Goal: Task Accomplishment & Management: Use online tool/utility

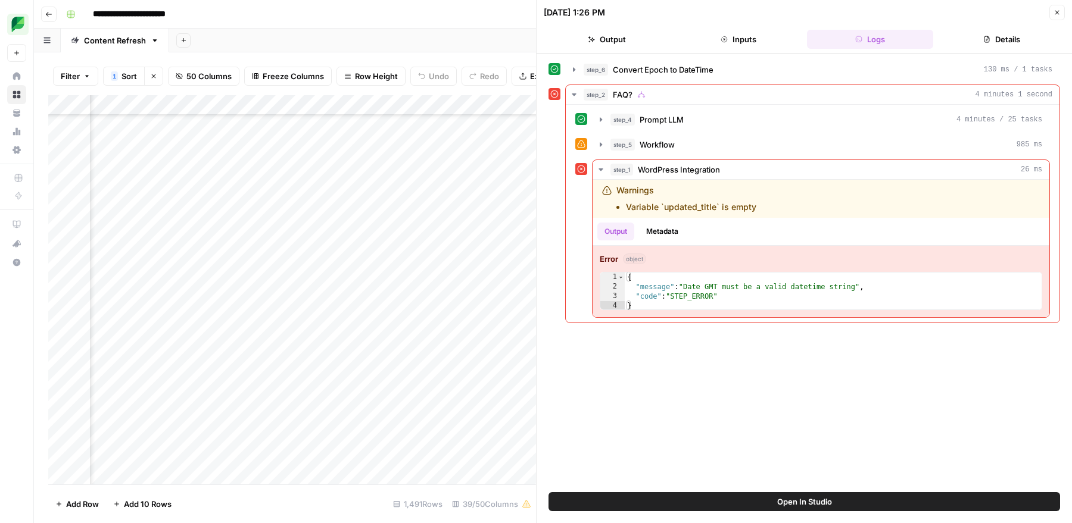
scroll to position [10399, 2040]
click at [1061, 11] on button "Close" at bounding box center [1056, 12] width 15 height 15
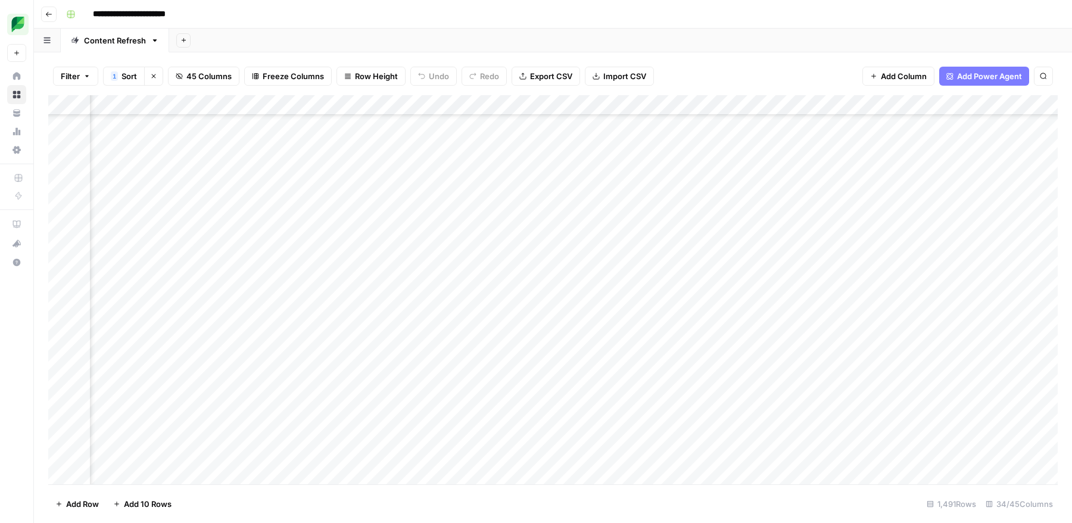
scroll to position [10469, 1755]
click at [878, 263] on div "Add Column" at bounding box center [552, 289] width 1009 height 389
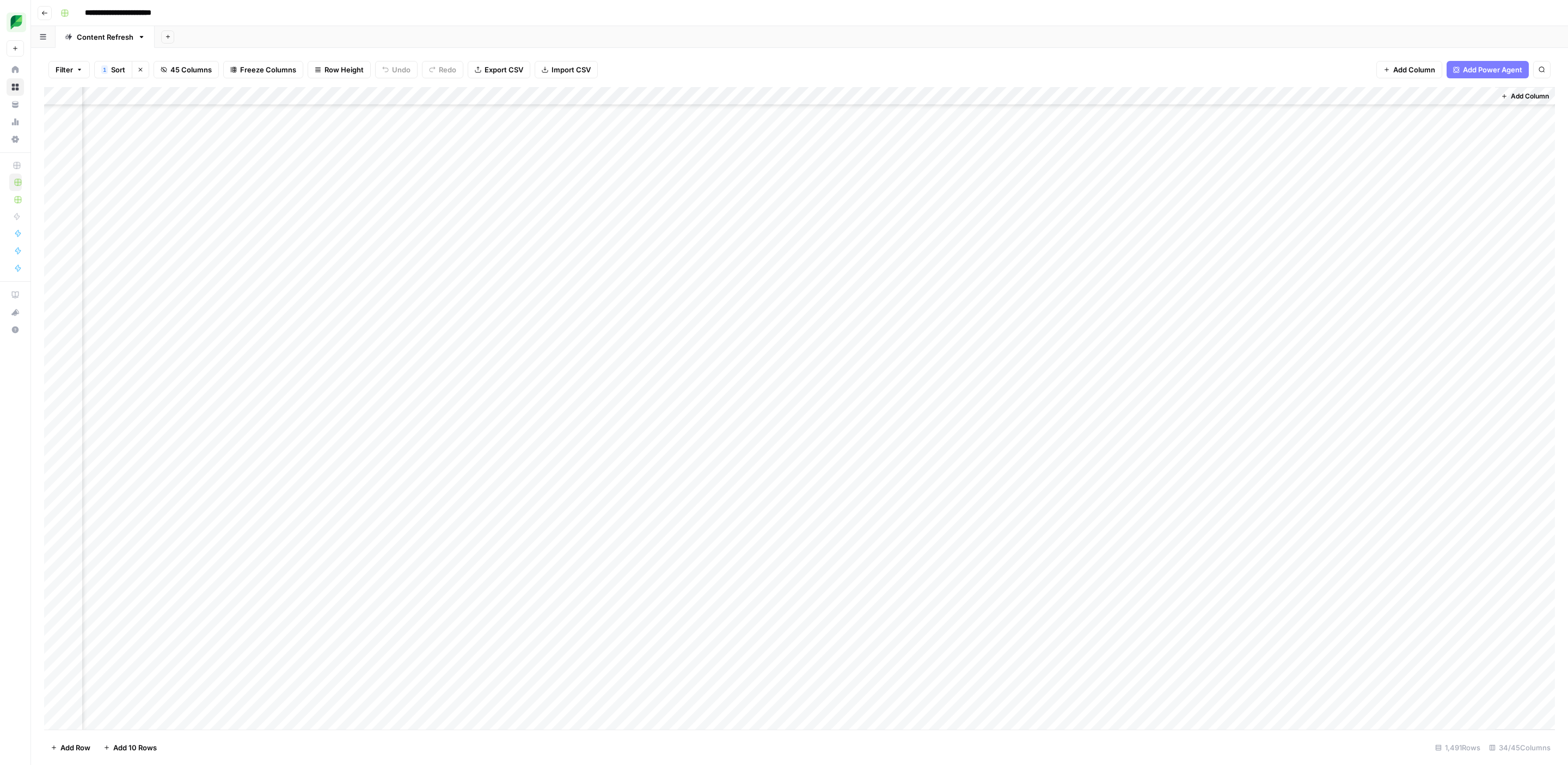
scroll to position [9685, 2102]
click at [62, 124] on div "Add Column" at bounding box center [799, 408] width 1510 height 643
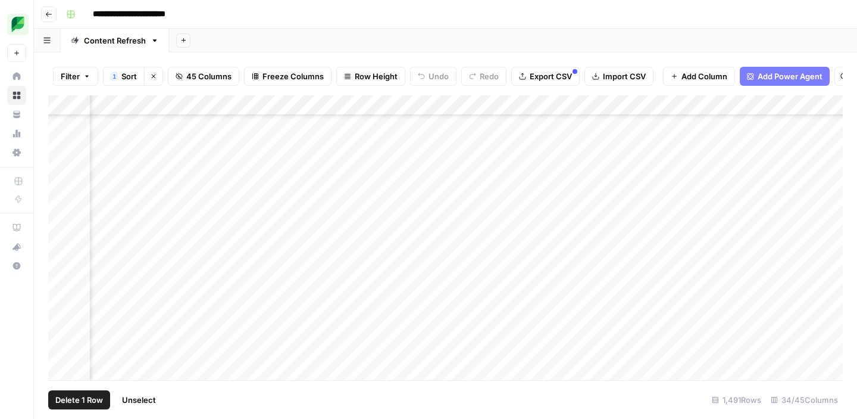
scroll to position [10432, 385]
click at [536, 107] on div "Add Column" at bounding box center [445, 237] width 795 height 285
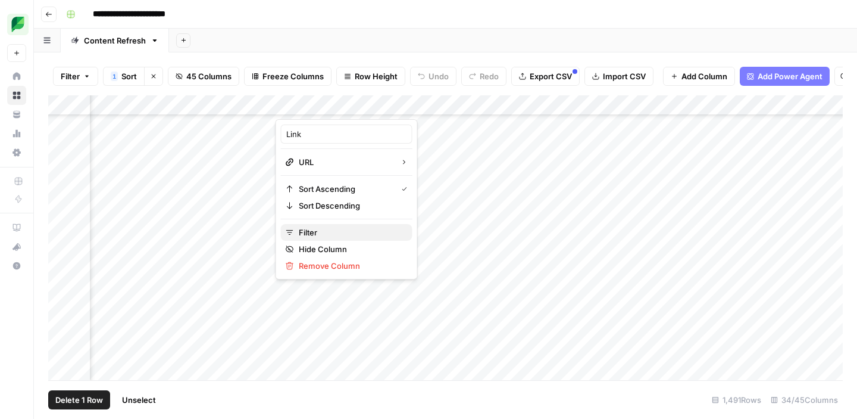
click at [316, 235] on span "Filter" at bounding box center [351, 232] width 104 height 12
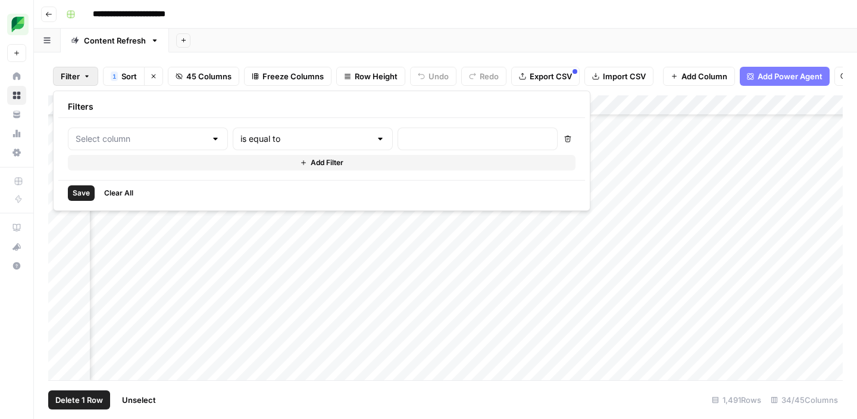
click at [398, 145] on div at bounding box center [478, 138] width 160 height 23
type input "Link"
paste input "/insights/digital-marketing-tools/"
type input "/insights/digital-marketing-tools/"
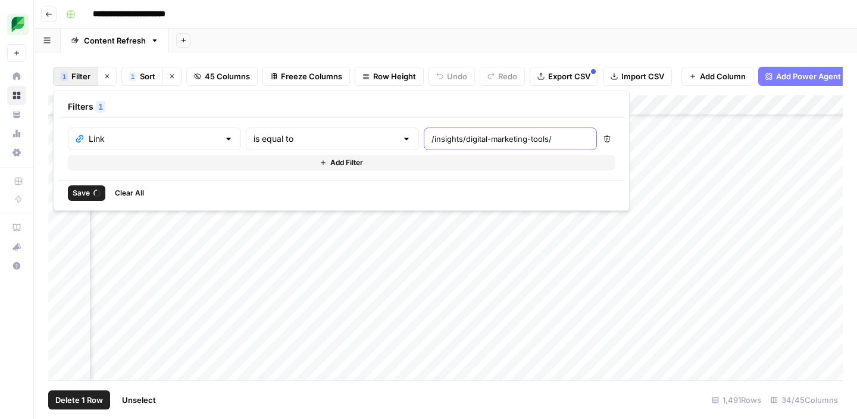
scroll to position [0, 385]
click at [533, 121] on div "Add Column" at bounding box center [445, 114] width 795 height 39
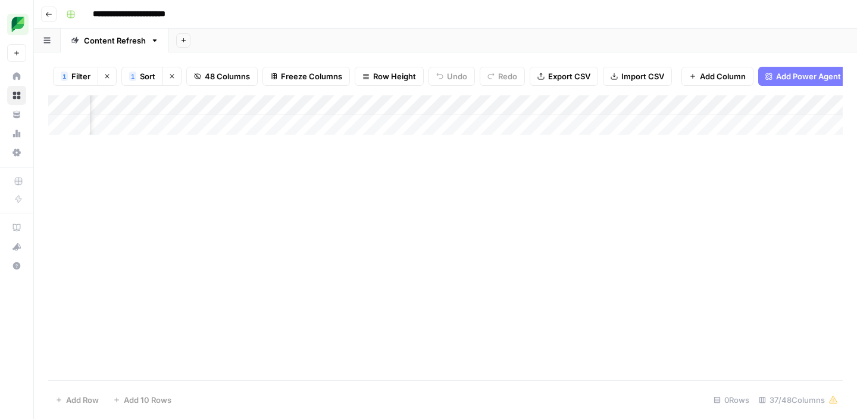
scroll to position [0, 492]
click at [645, 107] on div "Add Column" at bounding box center [445, 114] width 795 height 39
click at [445, 222] on div "Add Column" at bounding box center [445, 237] width 795 height 285
click at [430, 106] on div "Add Column" at bounding box center [445, 114] width 795 height 39
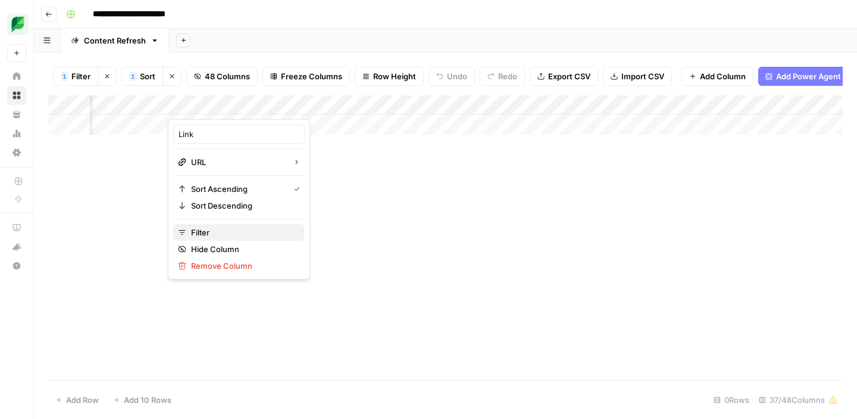
click at [196, 230] on span "Filter" at bounding box center [243, 232] width 104 height 12
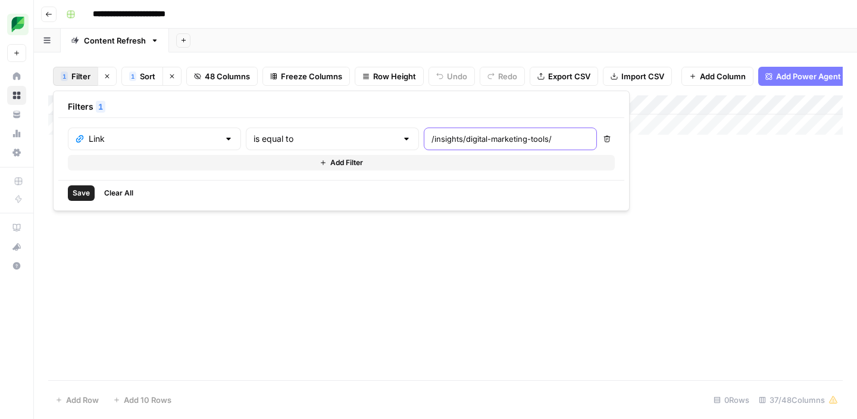
drag, startPoint x: 392, startPoint y: 138, endPoint x: 329, endPoint y: 138, distance: 63.1
click at [329, 138] on div "Link is equal to /insights/digital-marketing-tools/" at bounding box center [332, 138] width 529 height 23
type input "/digital-marketing-tools/"
click at [114, 191] on span "Clear All" at bounding box center [118, 193] width 29 height 11
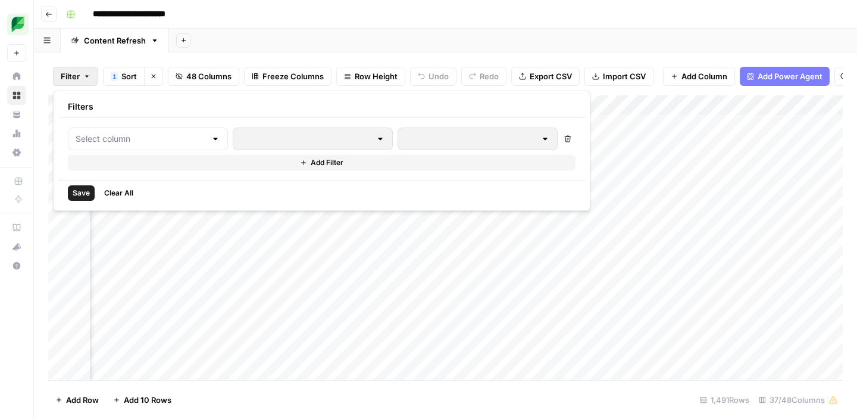
click at [368, 30] on div "Add Sheet" at bounding box center [513, 41] width 688 height 24
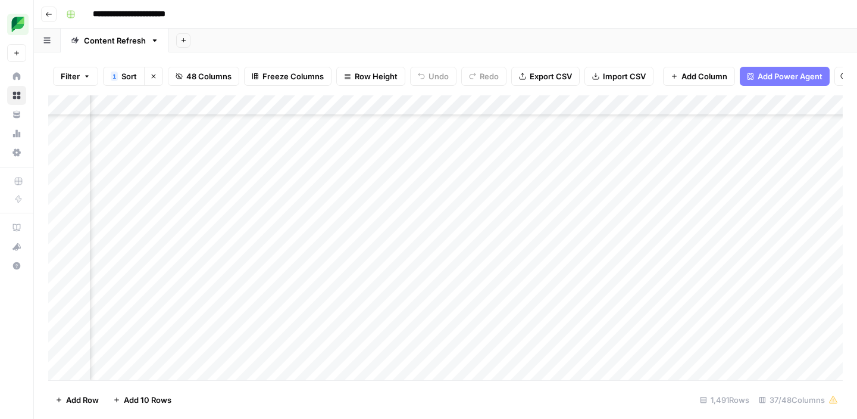
scroll to position [5173, 492]
click at [288, 273] on div "Add Column" at bounding box center [445, 237] width 795 height 285
click at [314, 276] on div "Add Column" at bounding box center [445, 237] width 795 height 285
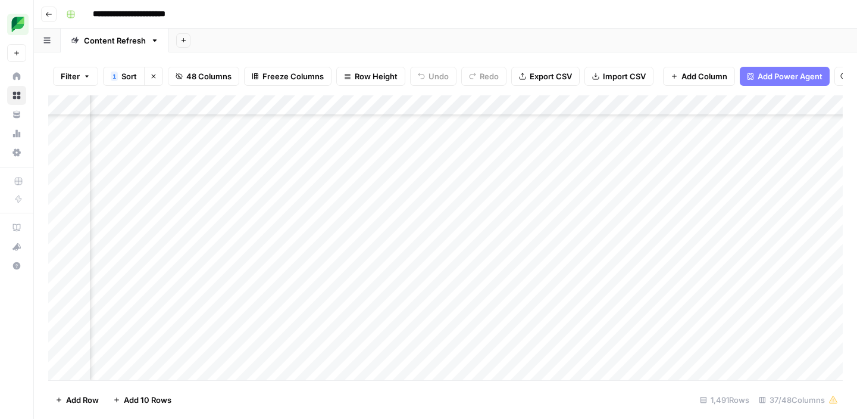
click at [438, 276] on div "Add Column" at bounding box center [445, 237] width 795 height 285
click at [413, 282] on div "Add Column" at bounding box center [445, 237] width 795 height 285
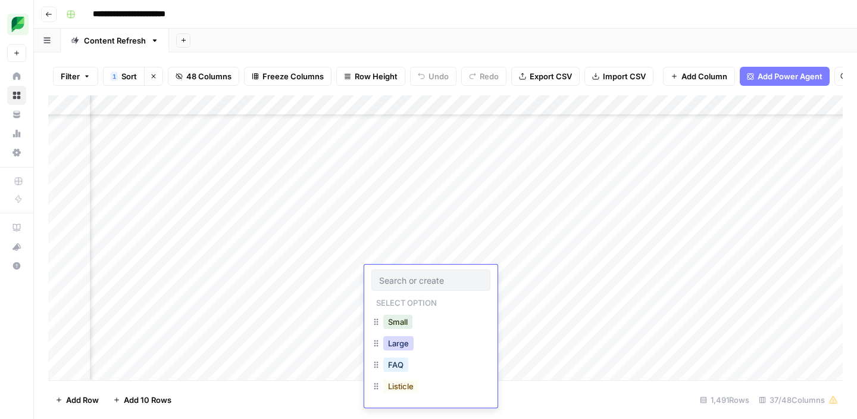
click at [398, 340] on button "Large" at bounding box center [398, 343] width 30 height 14
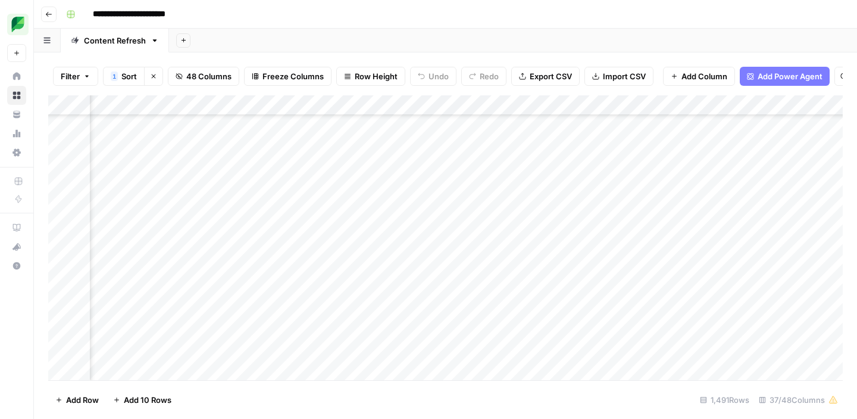
click at [525, 277] on div "Add Column" at bounding box center [445, 237] width 795 height 285
click at [146, 236] on div "Add Column" at bounding box center [445, 237] width 795 height 285
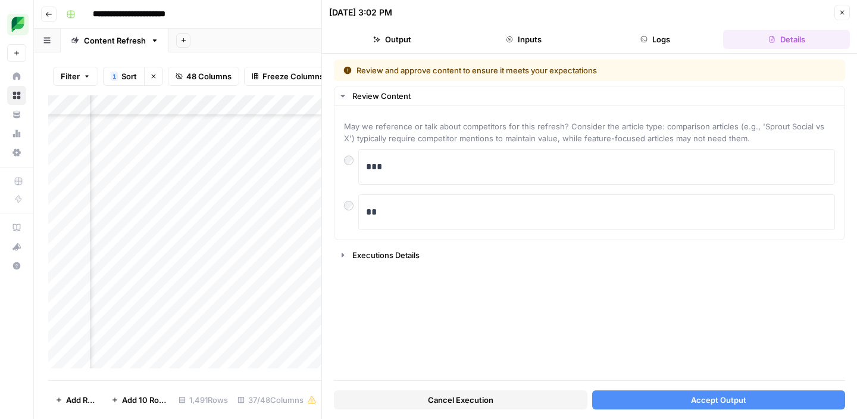
click at [658, 399] on button "Accept Output" at bounding box center [719, 399] width 254 height 19
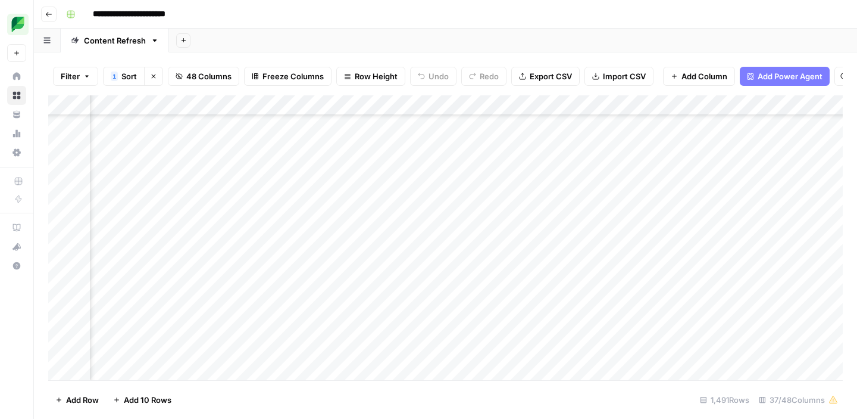
scroll to position [5209, 1812]
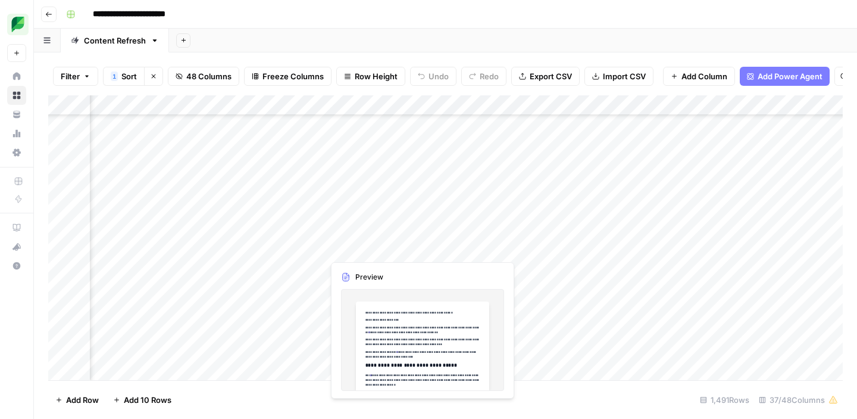
click at [382, 249] on div "Add Column" at bounding box center [445, 237] width 795 height 285
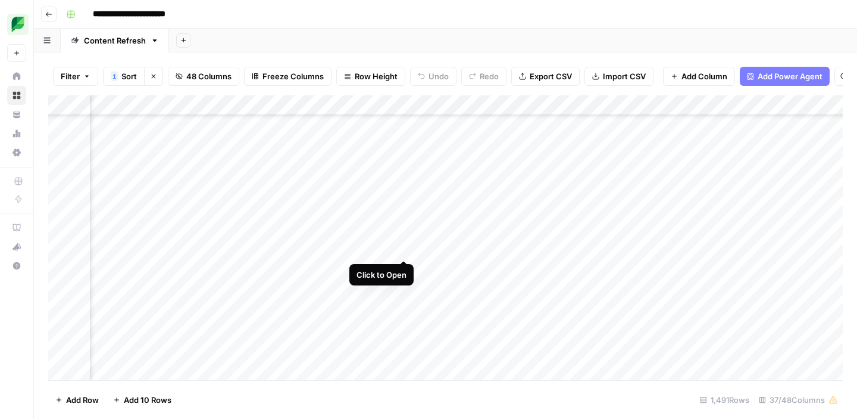
click at [402, 248] on div "Add Column" at bounding box center [445, 237] width 795 height 285
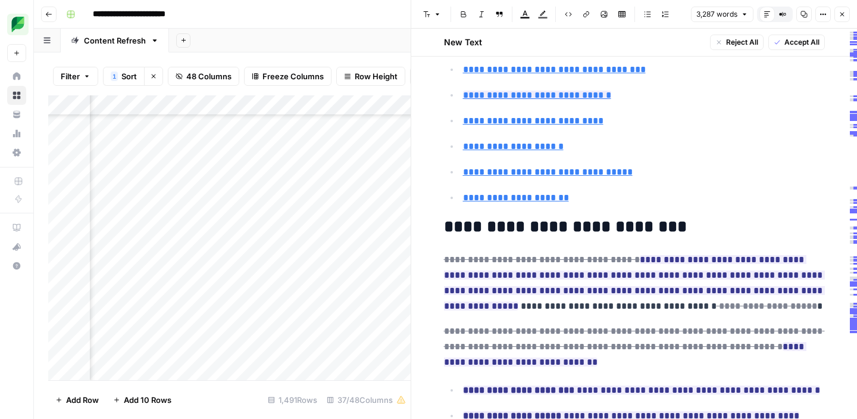
scroll to position [450, 0]
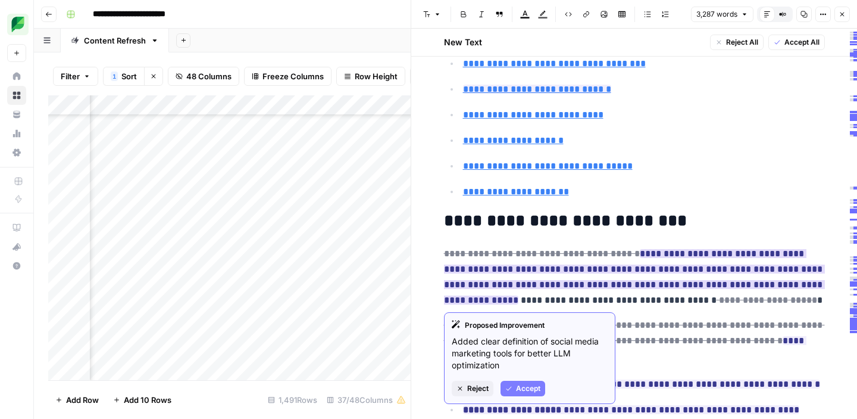
click at [523, 391] on span "Accept" at bounding box center [528, 388] width 24 height 11
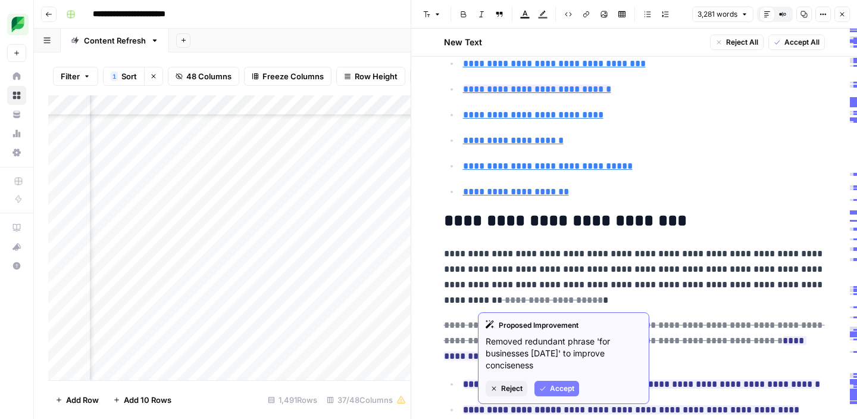
click at [549, 387] on button "Accept" at bounding box center [557, 387] width 45 height 15
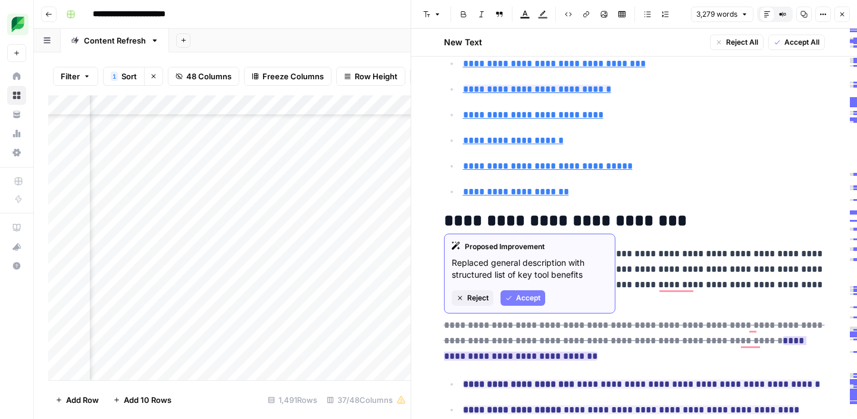
click at [476, 299] on span "Reject" at bounding box center [477, 297] width 21 height 11
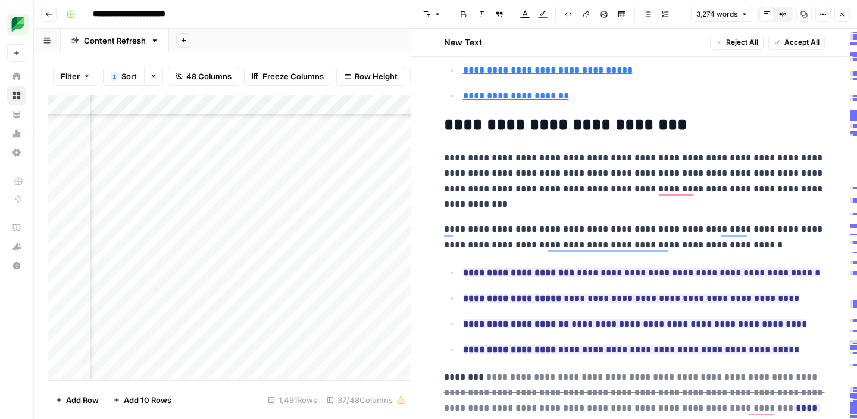
scroll to position [548, 0]
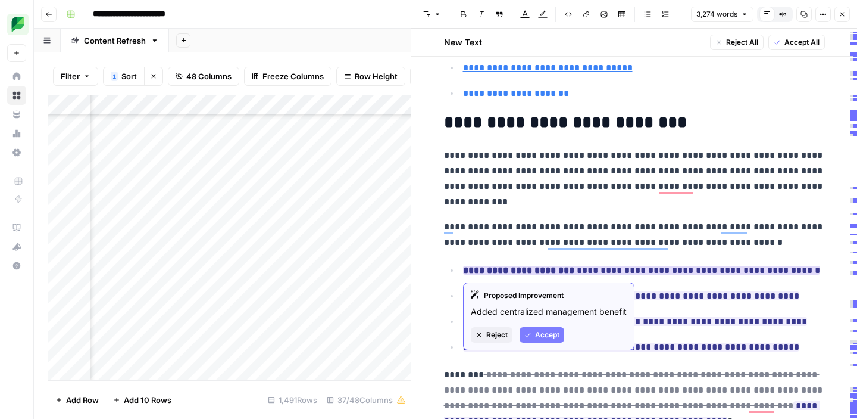
click at [535, 332] on span "Accept" at bounding box center [547, 334] width 24 height 11
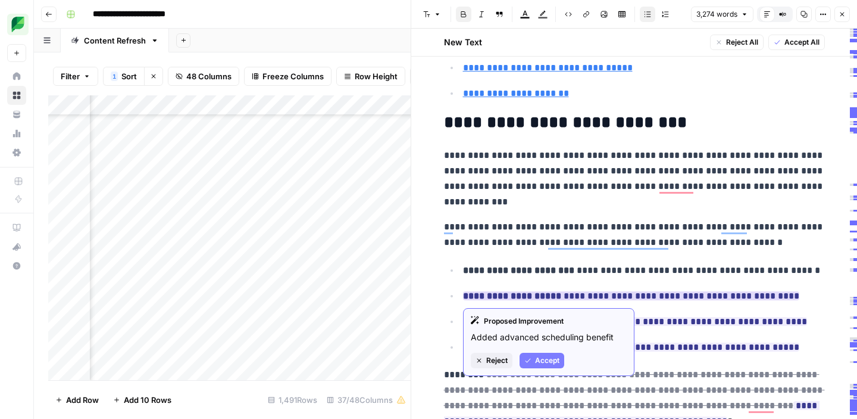
click at [535, 361] on span "Accept" at bounding box center [547, 360] width 24 height 11
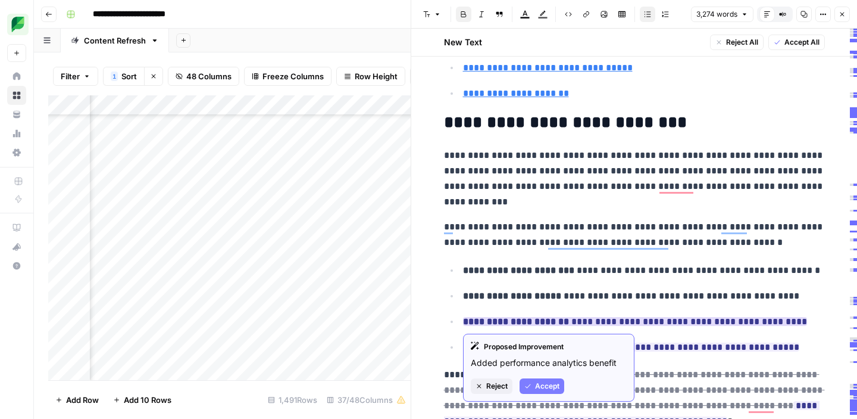
click at [542, 386] on span "Accept" at bounding box center [547, 385] width 24 height 11
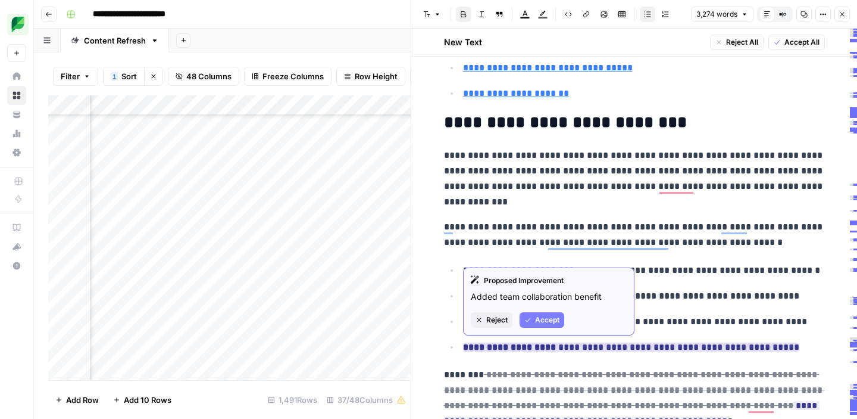
click at [541, 323] on span "Accept" at bounding box center [547, 319] width 24 height 11
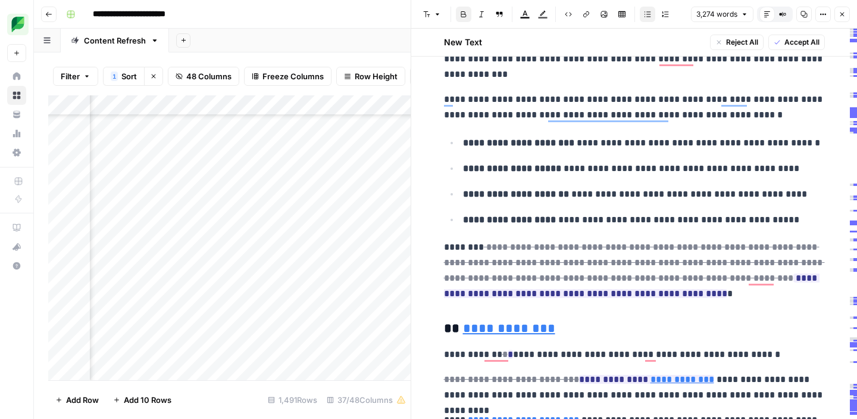
scroll to position [724, 0]
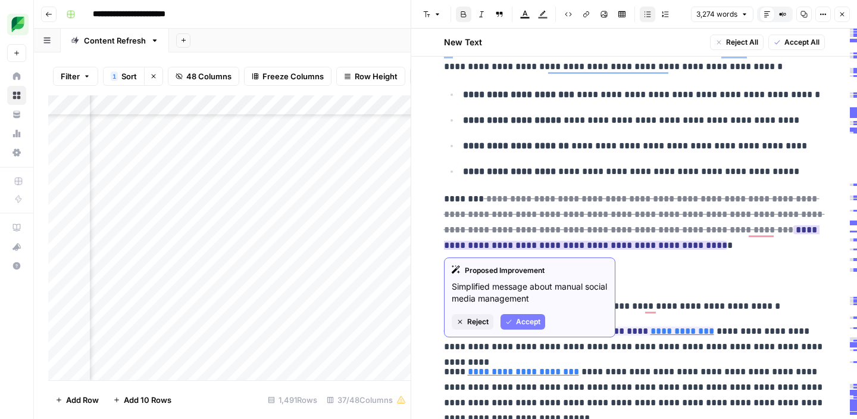
click at [525, 320] on span "Accept" at bounding box center [528, 321] width 24 height 11
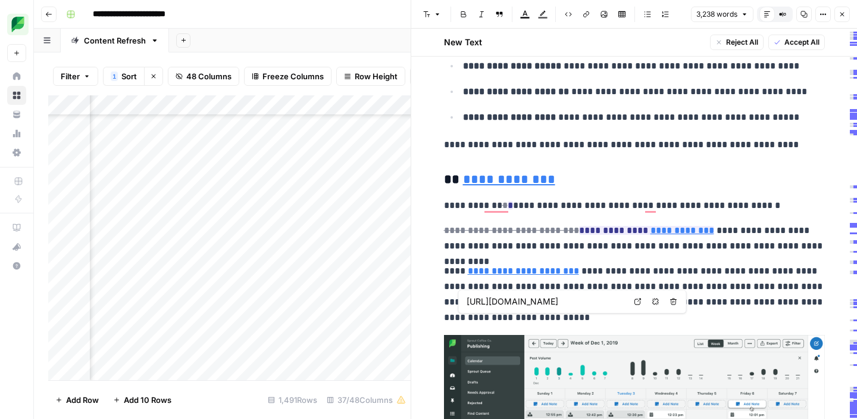
scroll to position [793, 0]
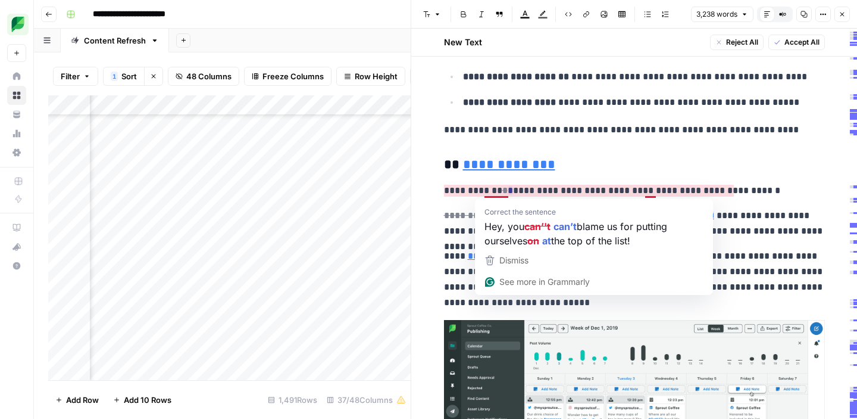
click at [516, 191] on p "**********" at bounding box center [634, 190] width 381 height 15
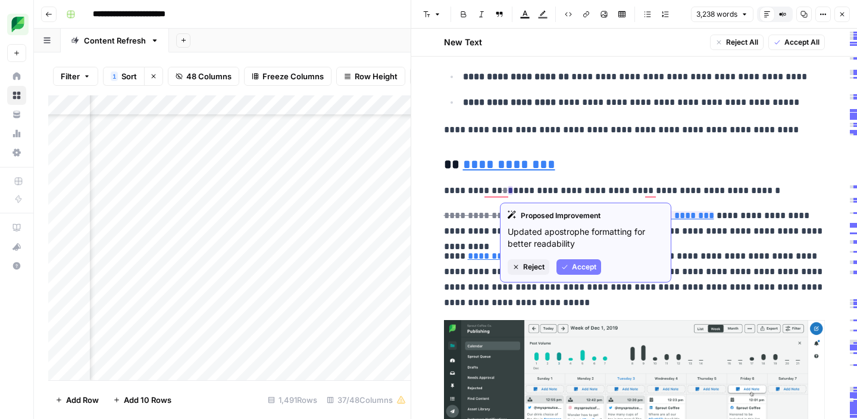
click at [568, 265] on icon "button" at bounding box center [564, 266] width 7 height 7
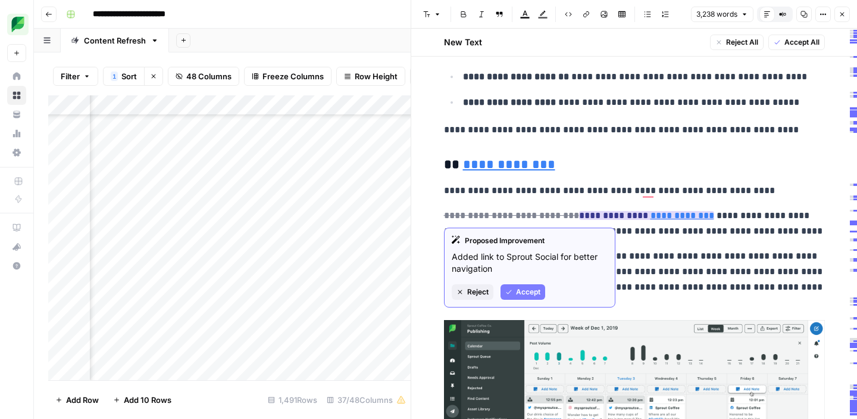
click at [513, 294] on button "Accept" at bounding box center [523, 291] width 45 height 15
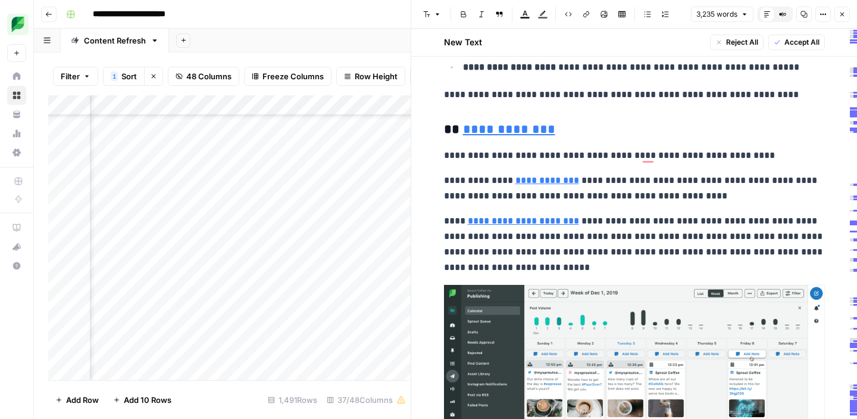
scroll to position [0, 0]
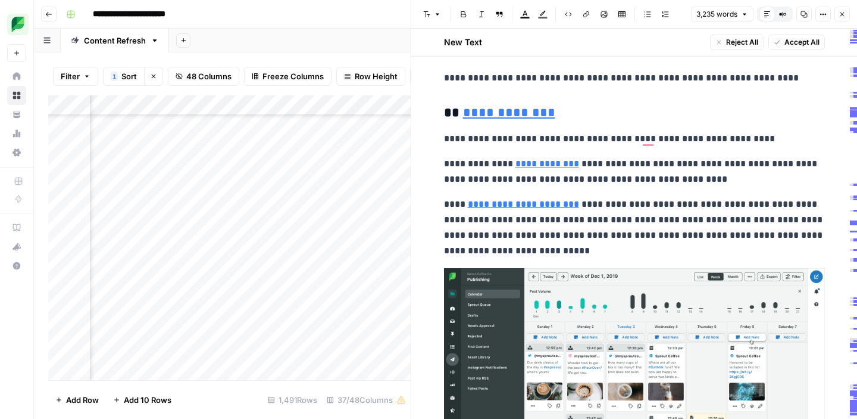
type input "https://sproutsocial.com/"
click at [555, 166] on link "**********" at bounding box center [548, 163] width 64 height 9
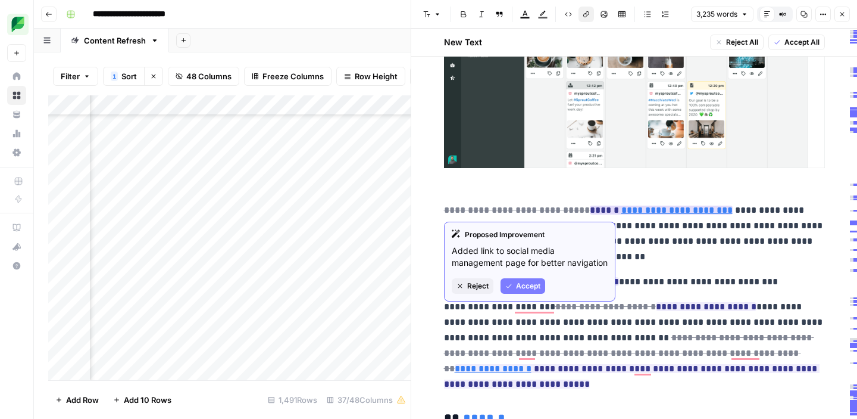
click at [521, 285] on span "Accept" at bounding box center [528, 285] width 24 height 11
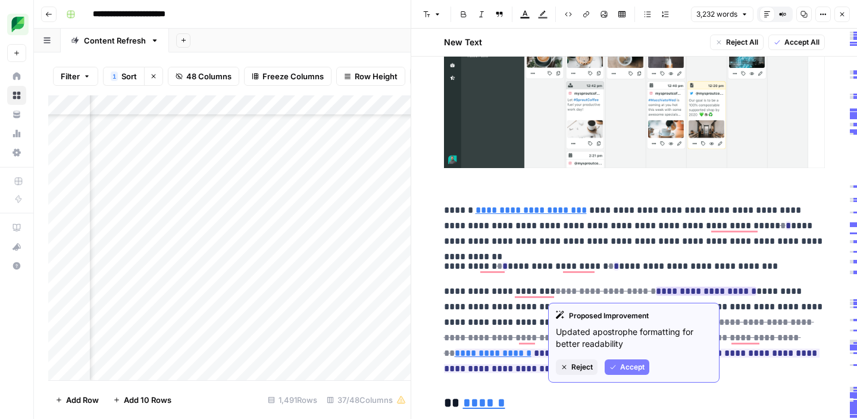
click at [629, 368] on span "Accept" at bounding box center [632, 366] width 24 height 11
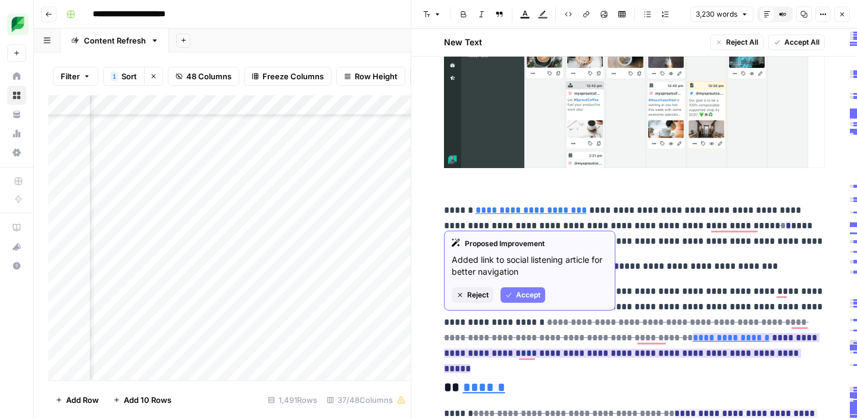
click at [523, 294] on span "Accept" at bounding box center [528, 294] width 24 height 11
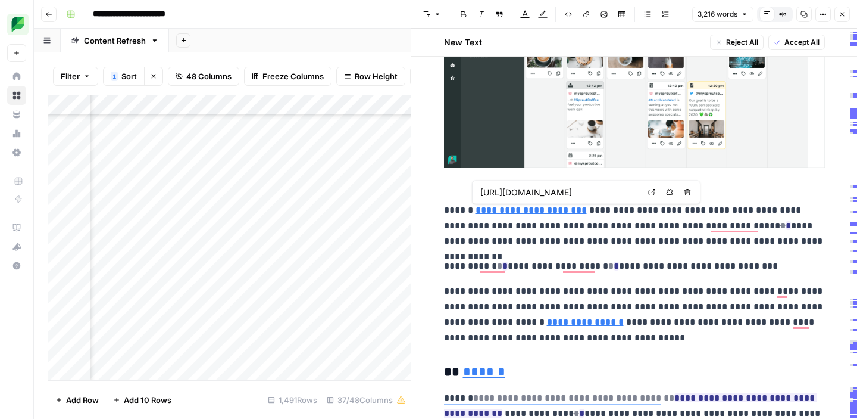
click at [573, 210] on link "**********" at bounding box center [531, 209] width 111 height 9
click at [622, 194] on input "https://sproutsocial.com/social-media-management/" at bounding box center [559, 192] width 158 height 12
click at [560, 210] on link "**********" at bounding box center [531, 209] width 111 height 9
click at [570, 193] on input "https://sproutsocial.com/social-media-management/" at bounding box center [559, 192] width 158 height 12
click at [585, 229] on p "**********" at bounding box center [634, 225] width 381 height 46
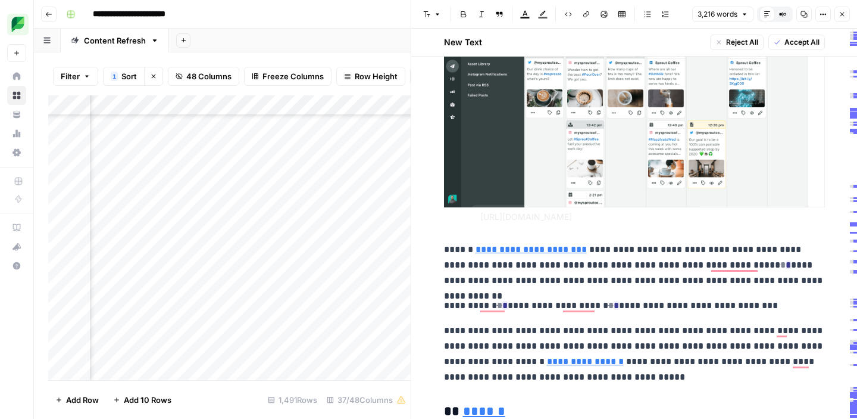
scroll to position [1069, 0]
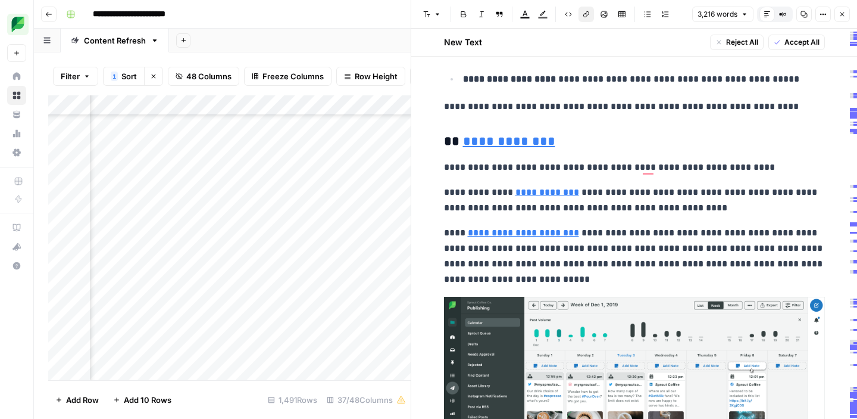
click at [545, 188] on link "**********" at bounding box center [548, 192] width 64 height 9
click at [551, 193] on link "**********" at bounding box center [548, 192] width 64 height 9
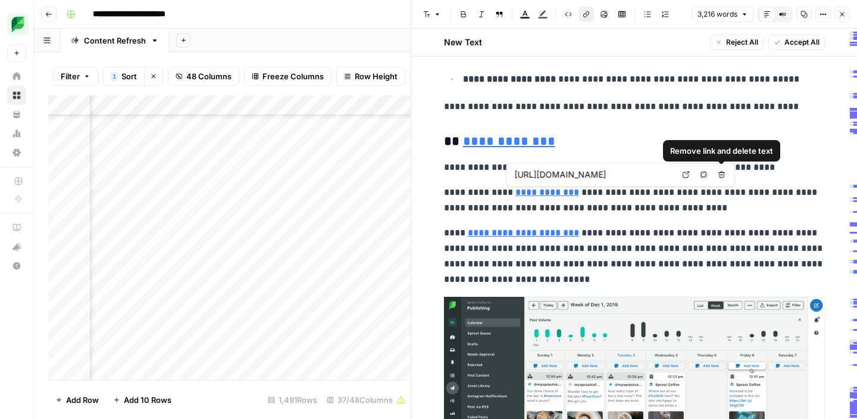
click at [717, 175] on button "Remove link and delete text" at bounding box center [721, 174] width 15 height 15
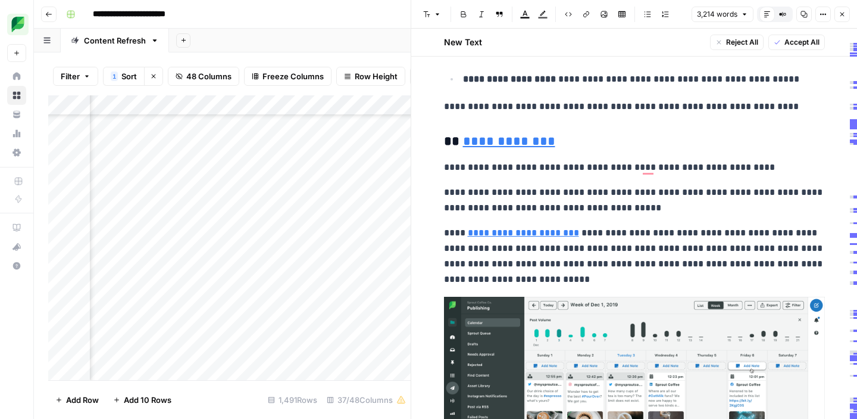
click at [652, 231] on p "**********" at bounding box center [634, 256] width 381 height 62
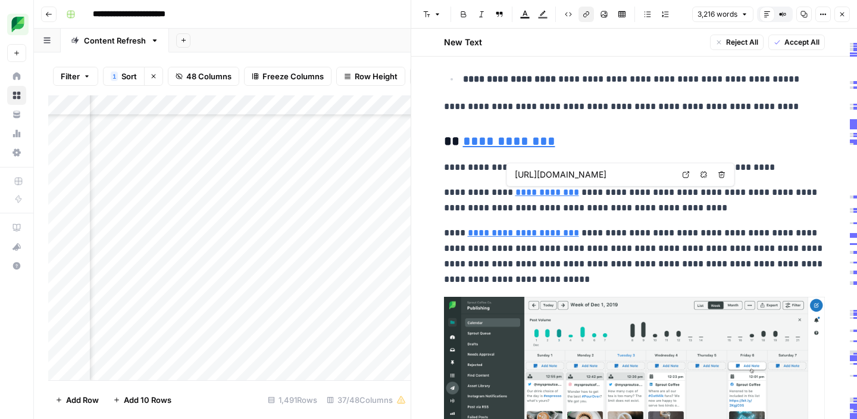
click at [704, 173] on icon "button" at bounding box center [704, 174] width 7 height 7
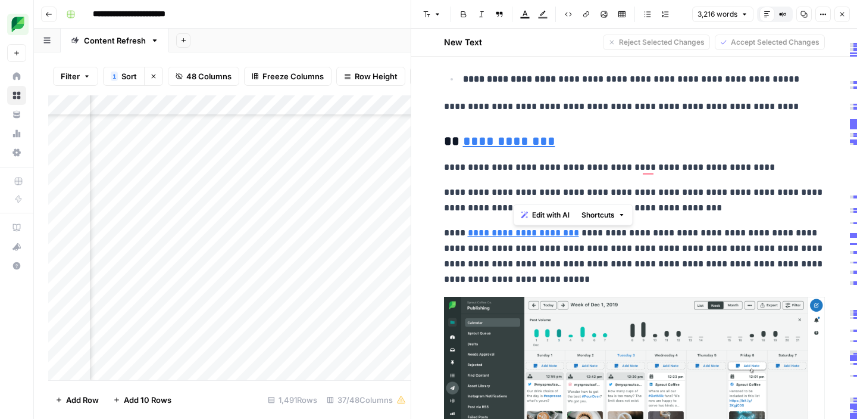
click at [694, 201] on p "**********" at bounding box center [634, 200] width 381 height 31
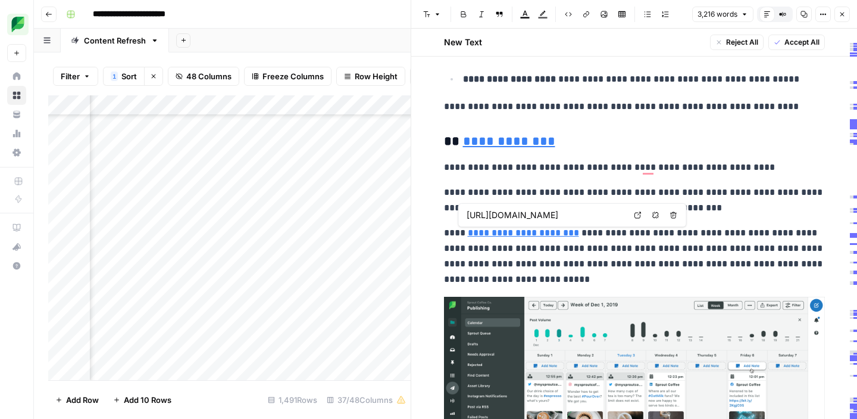
click at [562, 217] on input "https://sproutsocial.com/social-media-management/" at bounding box center [546, 215] width 158 height 12
click at [580, 213] on input "https://sproutsocial.com/social-media-management/" at bounding box center [546, 215] width 158 height 12
click at [573, 260] on p "**********" at bounding box center [634, 256] width 381 height 62
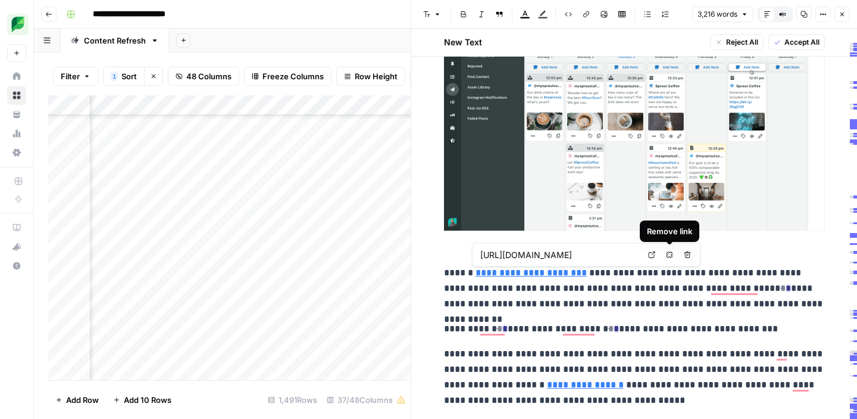
click at [667, 254] on icon "button" at bounding box center [669, 254] width 7 height 7
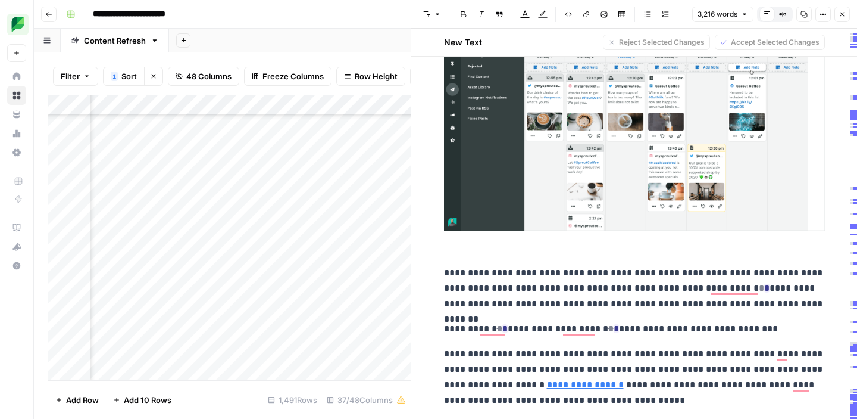
click at [623, 299] on p "**********" at bounding box center [634, 288] width 381 height 46
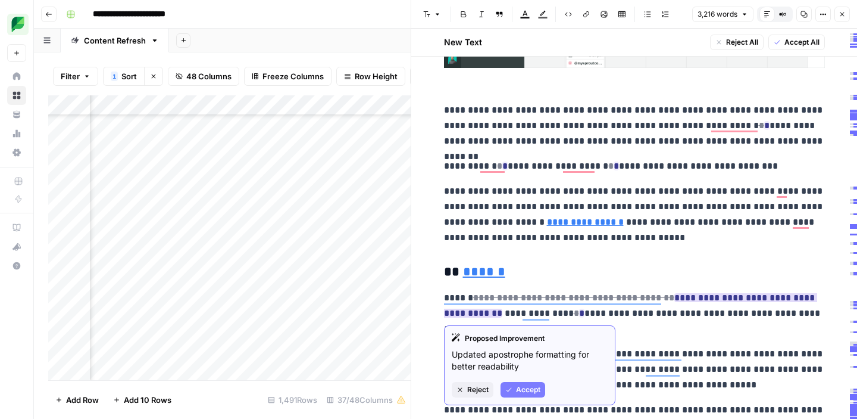
click at [514, 391] on button "Accept" at bounding box center [523, 389] width 45 height 15
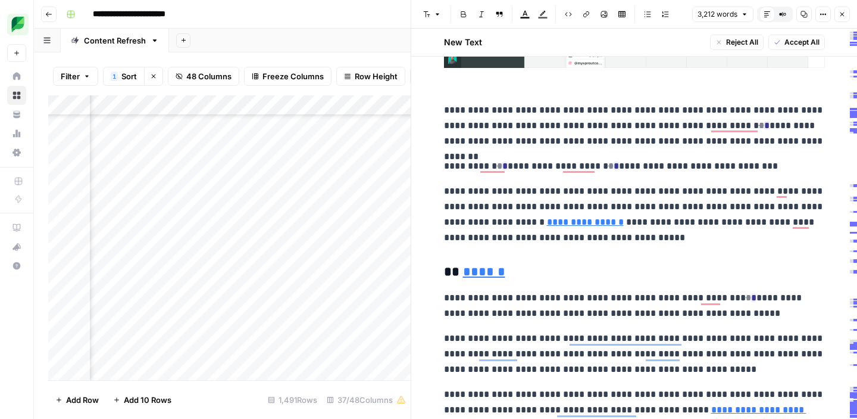
scroll to position [1369, 0]
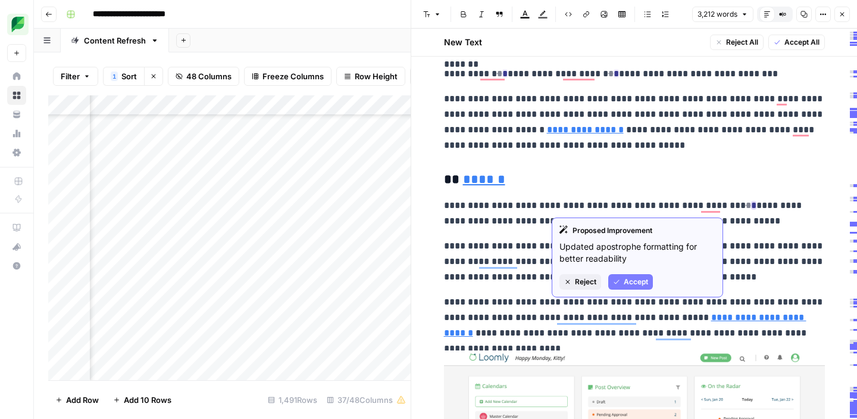
click at [633, 276] on span "Accept" at bounding box center [636, 281] width 24 height 11
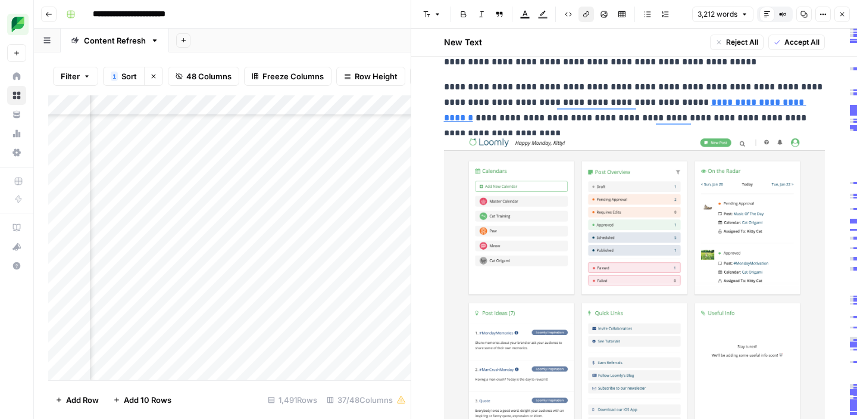
click at [663, 105] on link "**********" at bounding box center [625, 110] width 363 height 24
click at [656, 104] on link "**********" at bounding box center [625, 110] width 363 height 24
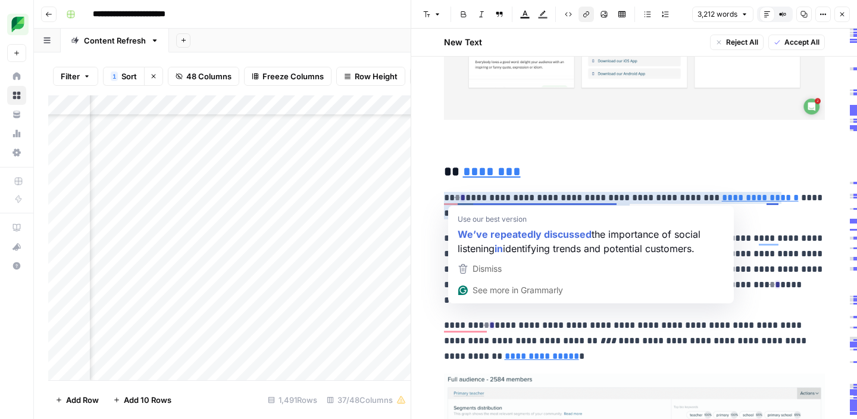
click at [561, 197] on p "**********" at bounding box center [634, 205] width 381 height 31
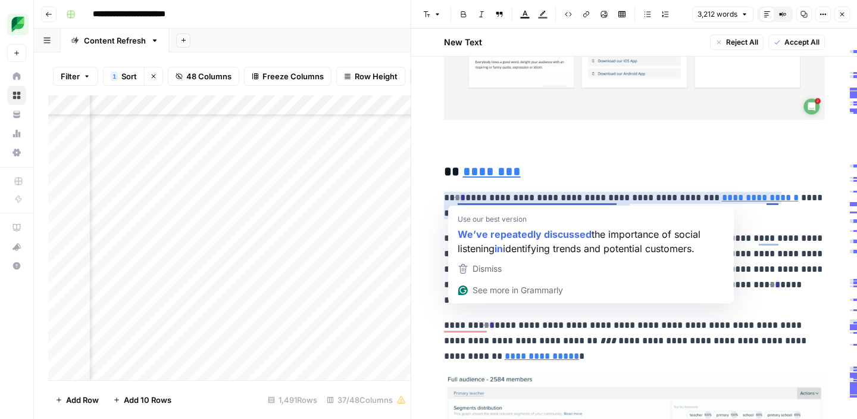
click at [499, 196] on p "**********" at bounding box center [634, 205] width 381 height 31
click at [549, 326] on p "**********" at bounding box center [634, 340] width 381 height 46
click at [453, 199] on p "**********" at bounding box center [634, 205] width 381 height 31
click at [455, 199] on p "**********" at bounding box center [634, 205] width 381 height 31
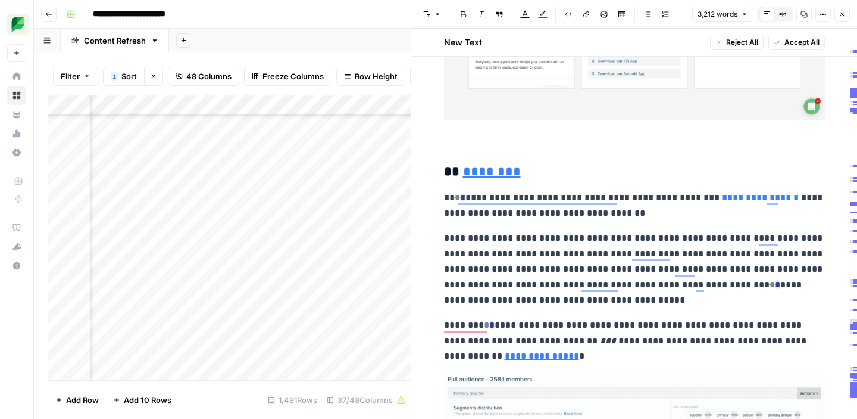
click at [456, 199] on p "**********" at bounding box center [634, 205] width 381 height 31
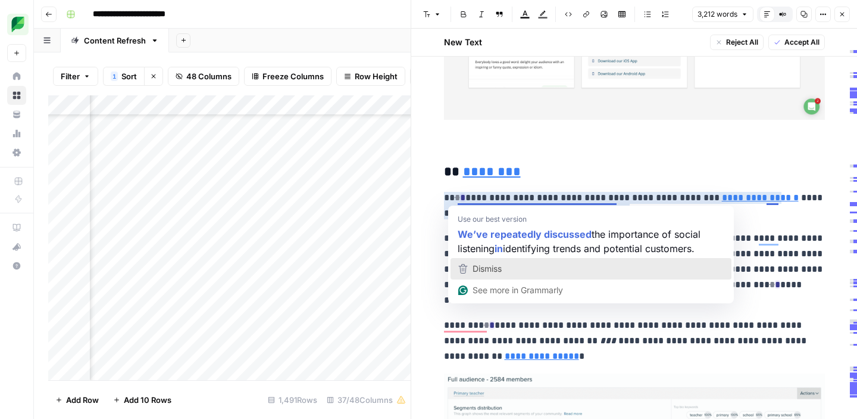
click at [479, 273] on span "Dismiss" at bounding box center [487, 268] width 29 height 10
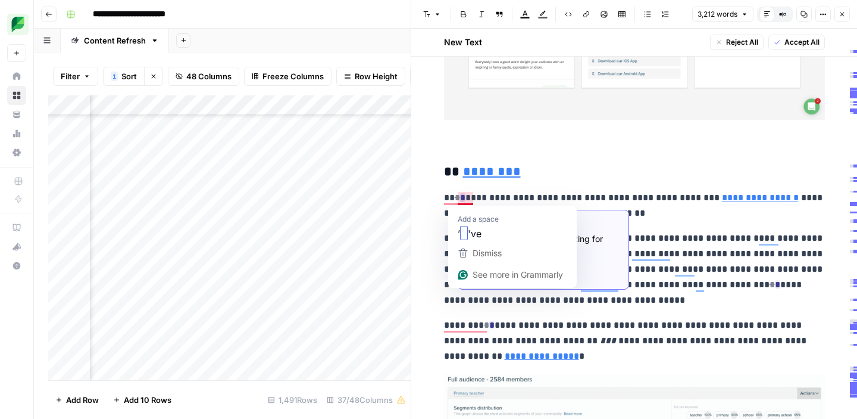
click at [462, 198] on ins "*" at bounding box center [462, 197] width 5 height 9
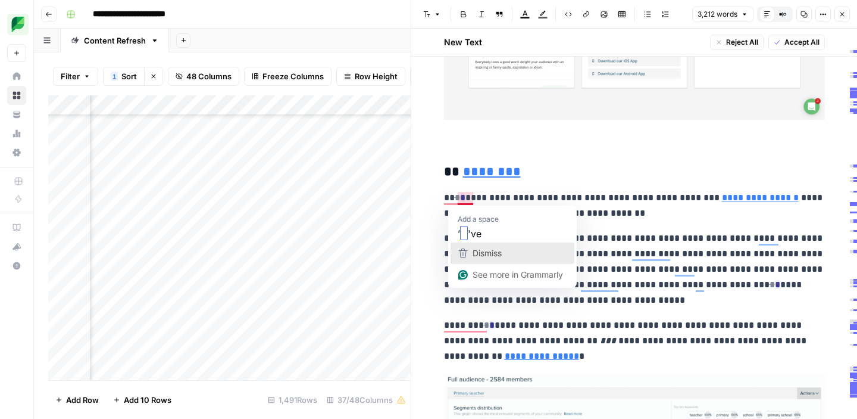
click at [474, 254] on span "Dismiss" at bounding box center [487, 253] width 29 height 10
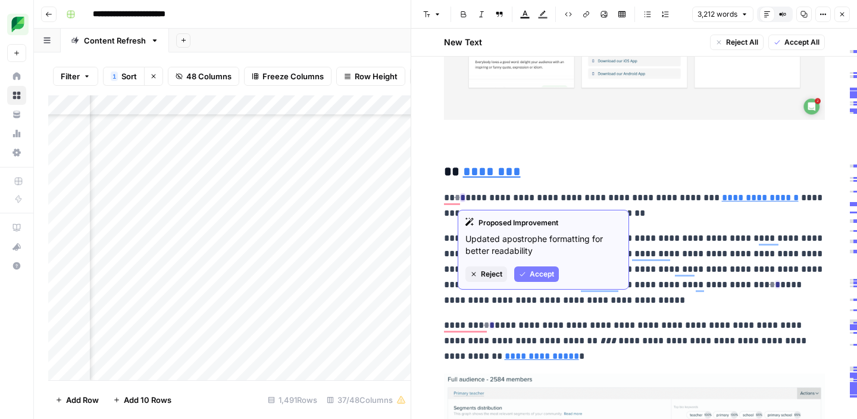
click at [529, 269] on button "Accept" at bounding box center [536, 273] width 45 height 15
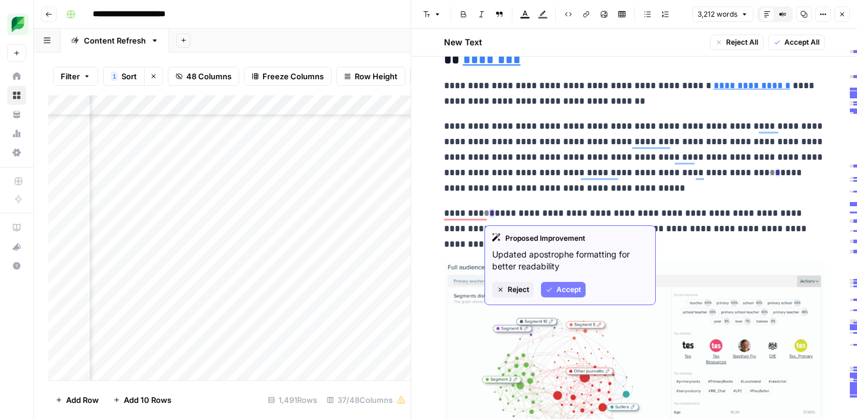
click at [558, 289] on span "Accept" at bounding box center [569, 289] width 24 height 11
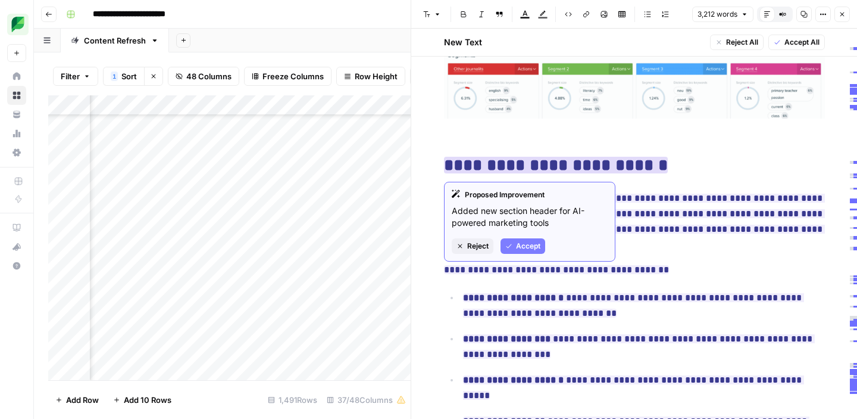
click at [524, 250] on span "Accept" at bounding box center [528, 246] width 24 height 11
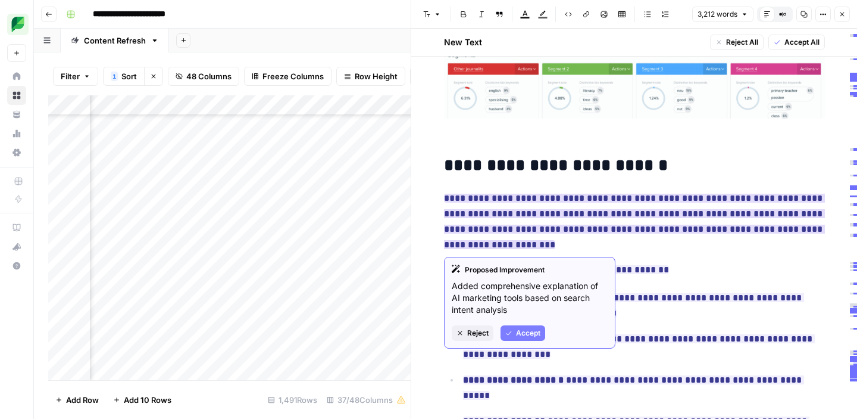
click at [520, 330] on span "Accept" at bounding box center [528, 332] width 24 height 11
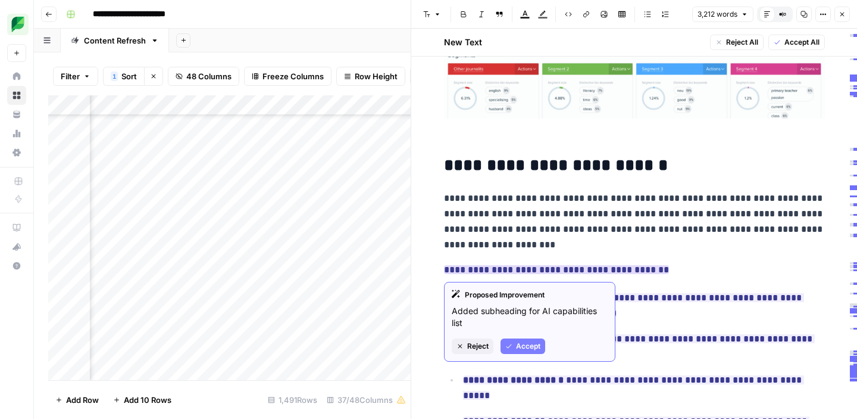
click at [517, 344] on span "Accept" at bounding box center [528, 346] width 24 height 11
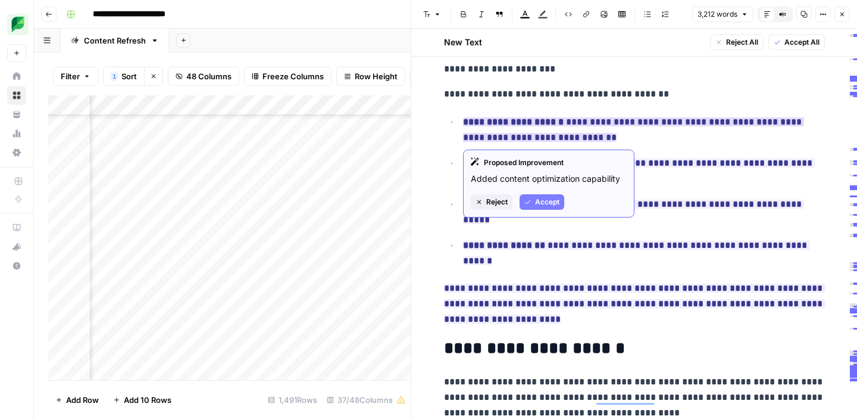
click at [536, 205] on span "Accept" at bounding box center [547, 201] width 24 height 11
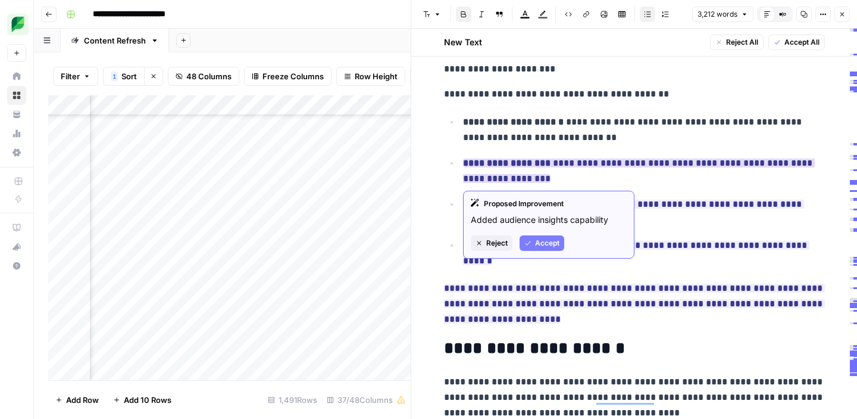
click at [537, 238] on span "Accept" at bounding box center [547, 243] width 24 height 11
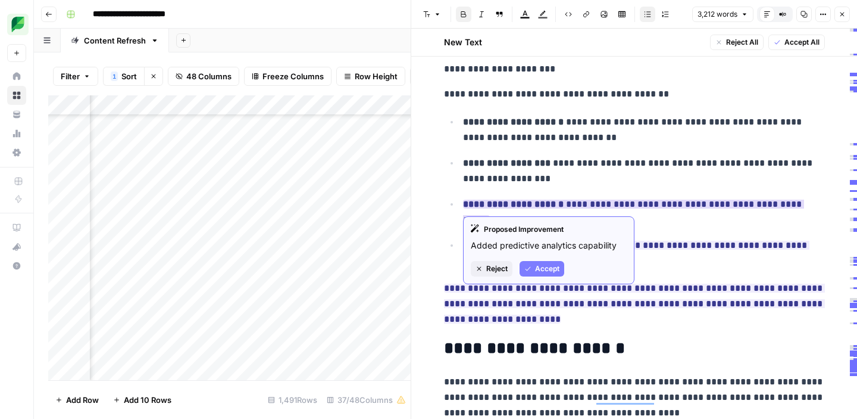
click at [533, 264] on button "Accept" at bounding box center [542, 268] width 45 height 15
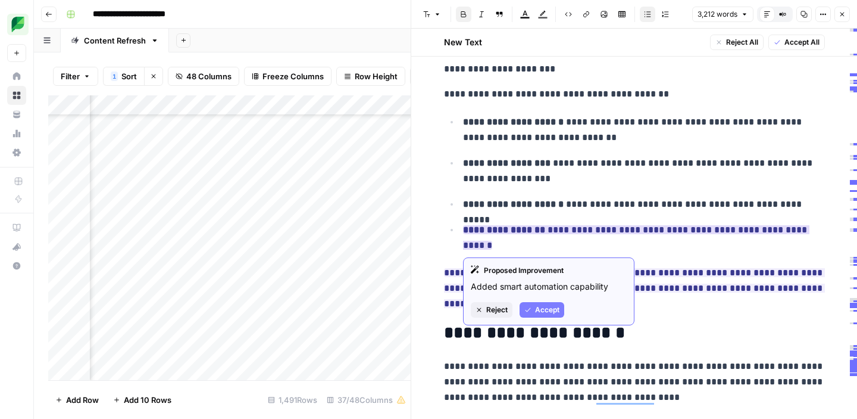
click at [532, 311] on button "Accept" at bounding box center [542, 309] width 45 height 15
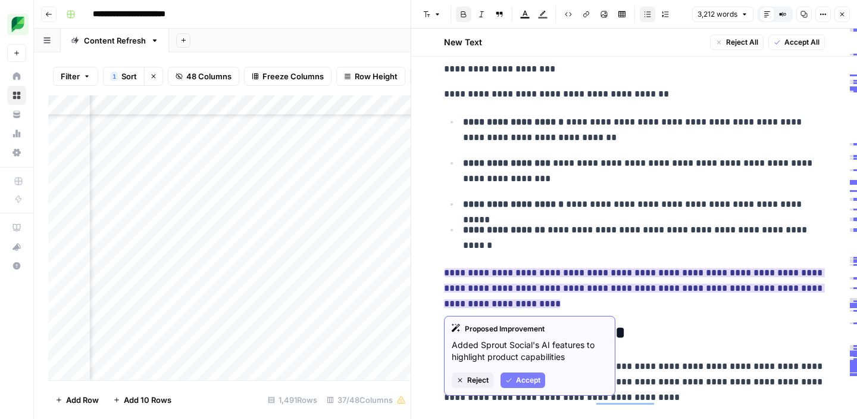
click at [523, 378] on span "Accept" at bounding box center [528, 379] width 24 height 11
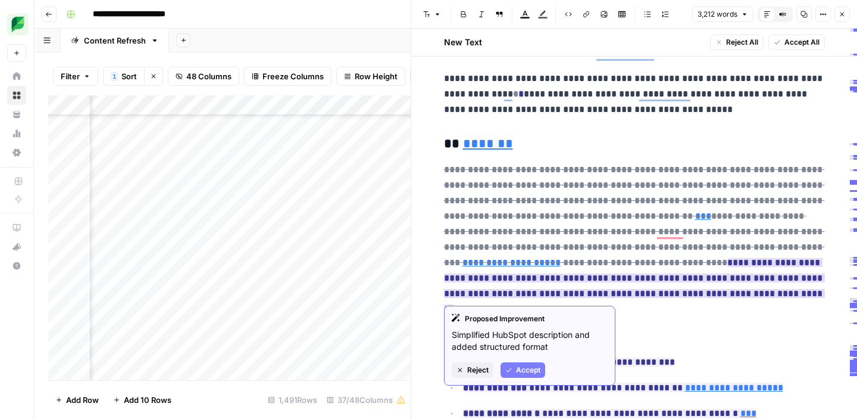
click at [525, 373] on span "Accept" at bounding box center [528, 369] width 24 height 11
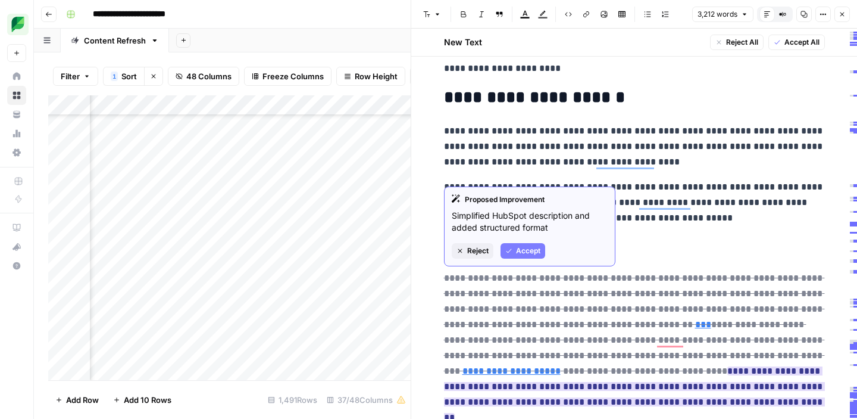
click at [525, 249] on span "Accept" at bounding box center [528, 250] width 24 height 11
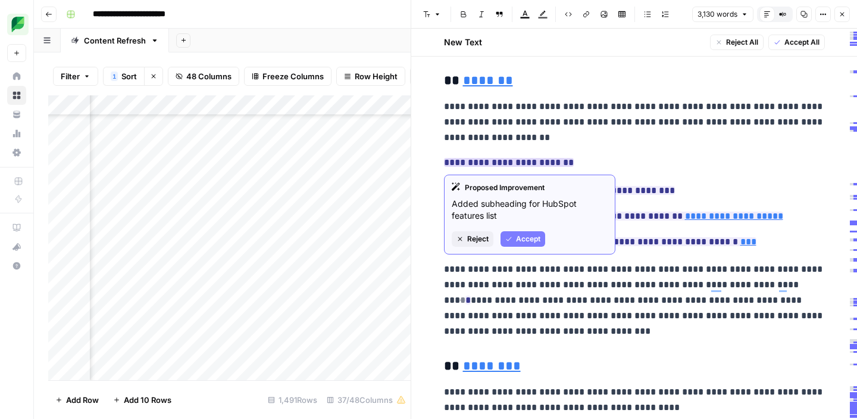
click at [529, 237] on span "Accept" at bounding box center [528, 238] width 24 height 11
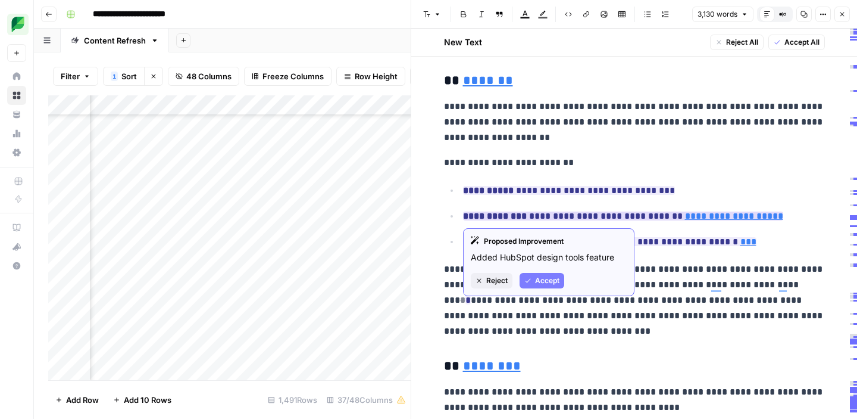
click at [535, 284] on span "Accept" at bounding box center [547, 280] width 24 height 11
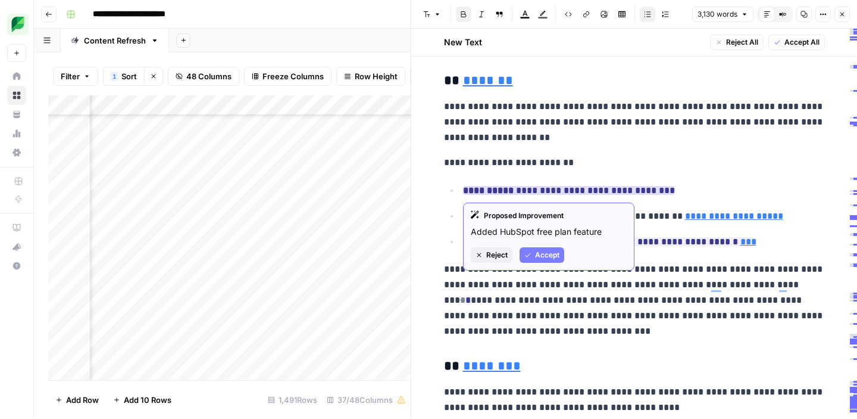
click at [543, 255] on span "Accept" at bounding box center [547, 254] width 24 height 11
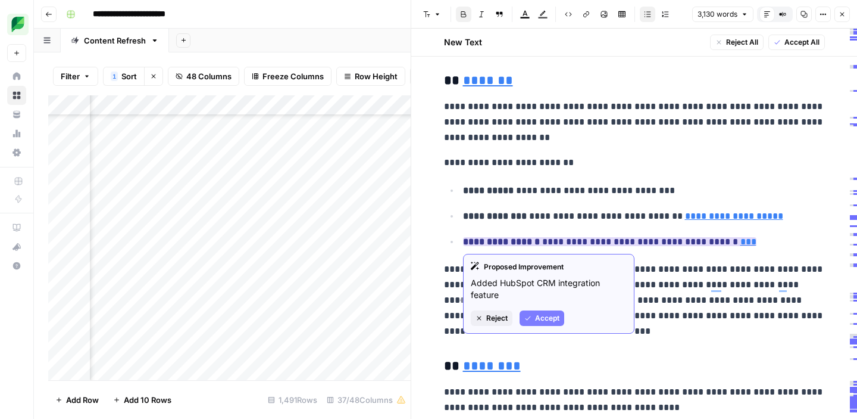
click at [540, 319] on span "Accept" at bounding box center [547, 318] width 24 height 11
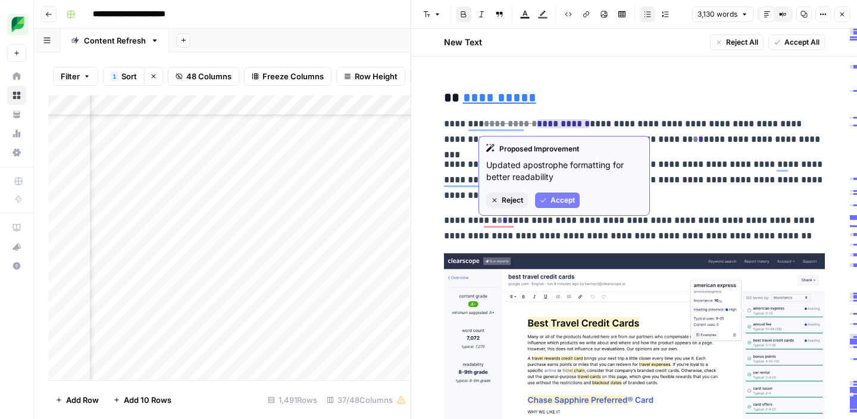
click at [554, 196] on span "Accept" at bounding box center [563, 200] width 24 height 11
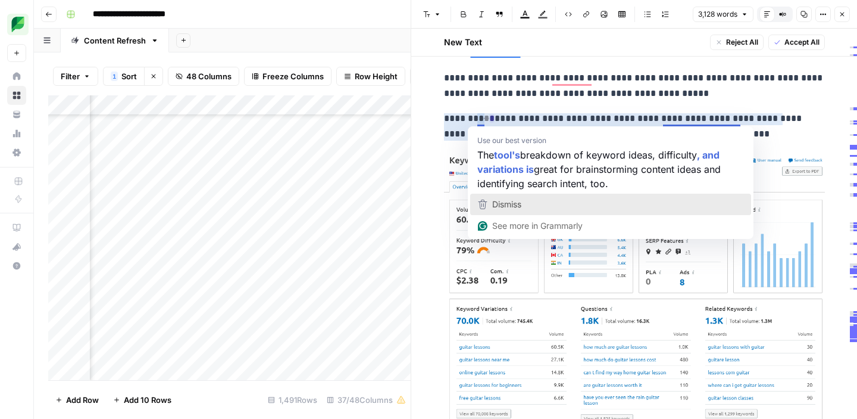
click at [510, 205] on span "Dismiss" at bounding box center [506, 204] width 29 height 10
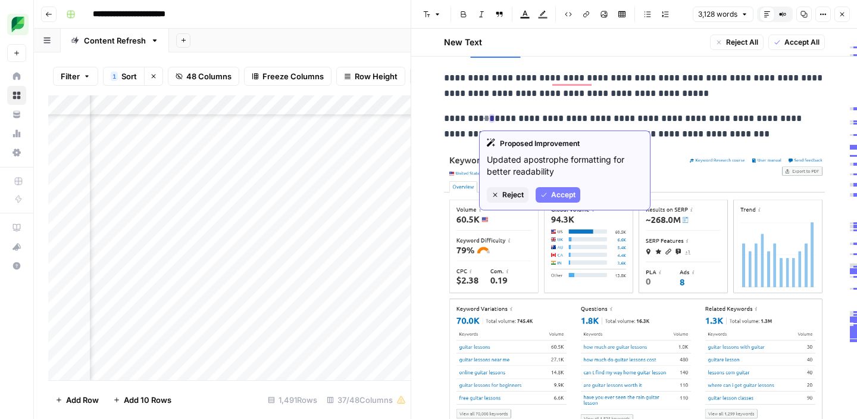
click at [569, 199] on span "Accept" at bounding box center [563, 194] width 24 height 11
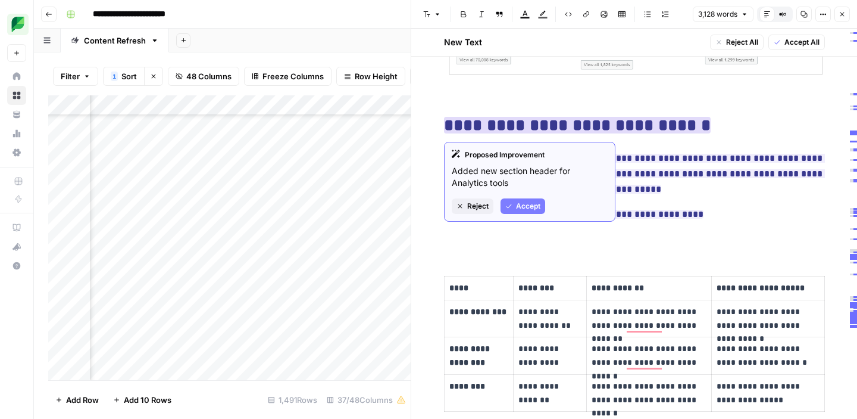
click at [532, 209] on span "Accept" at bounding box center [528, 206] width 24 height 11
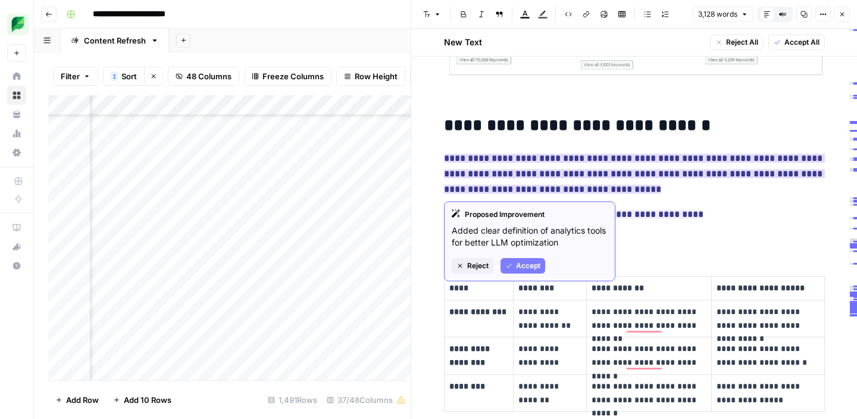
click at [528, 269] on span "Accept" at bounding box center [528, 265] width 24 height 11
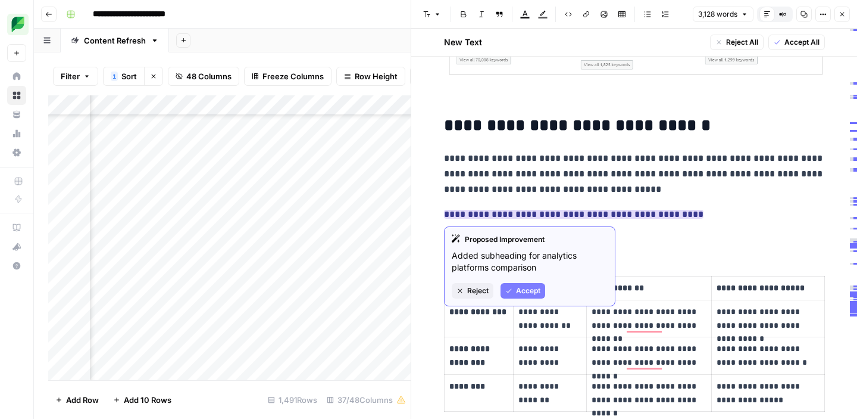
click at [523, 282] on div "Proposed Improvement Added subheading for analytics platforms comparison Reject…" at bounding box center [529, 266] width 171 height 80
click at [522, 289] on span "Accept" at bounding box center [528, 290] width 24 height 11
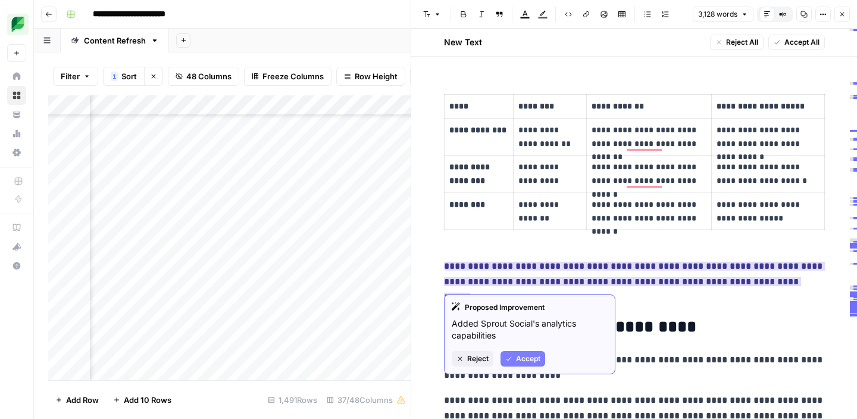
click at [523, 358] on span "Accept" at bounding box center [528, 358] width 24 height 11
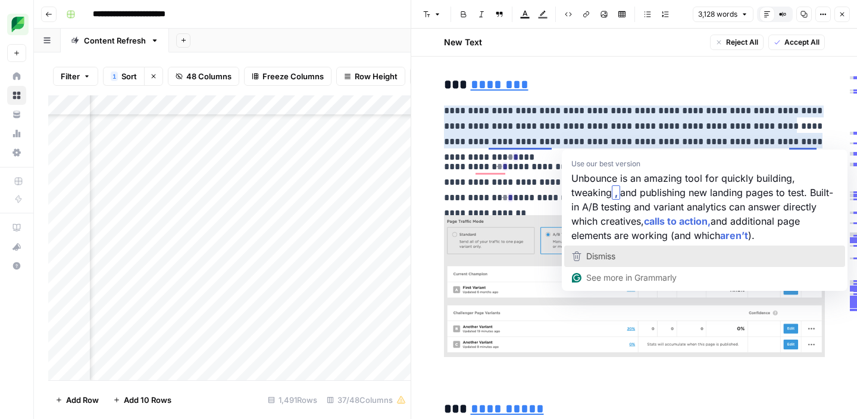
click at [619, 260] on div "Dismiss" at bounding box center [705, 256] width 270 height 18
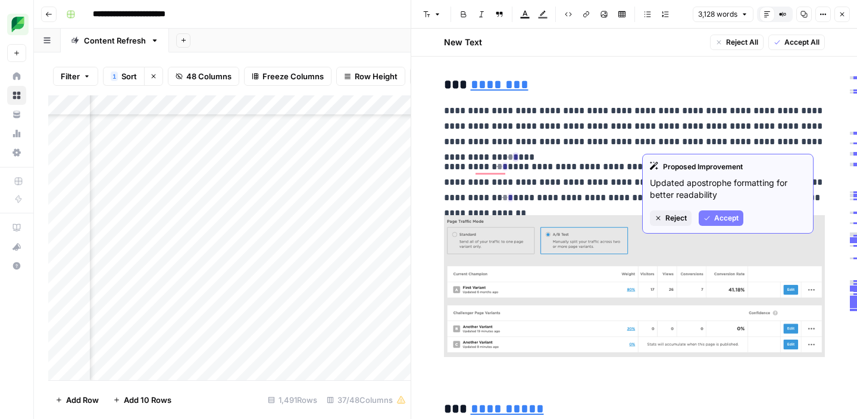
click at [714, 216] on span "Accept" at bounding box center [726, 218] width 24 height 11
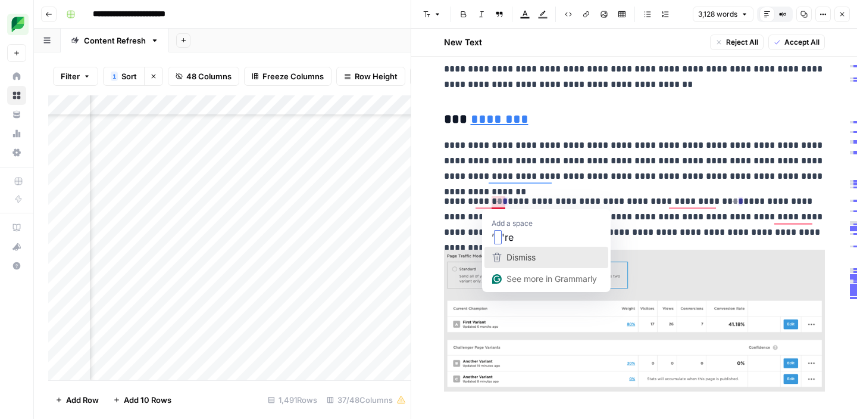
click at [515, 258] on span "Dismiss" at bounding box center [521, 257] width 29 height 10
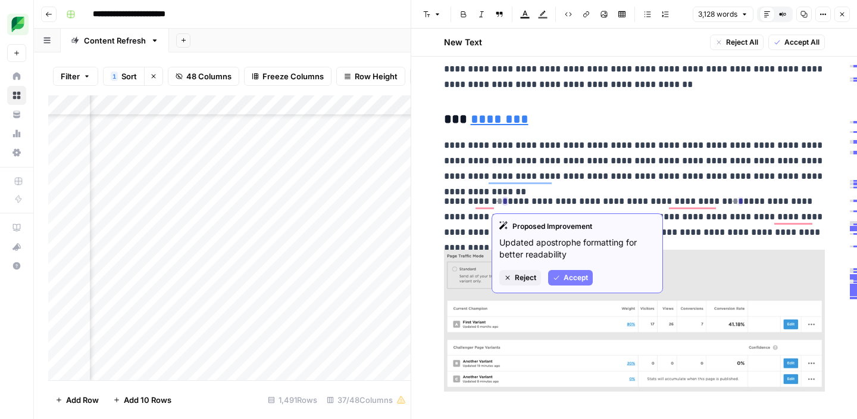
click at [565, 274] on span "Accept" at bounding box center [576, 277] width 24 height 11
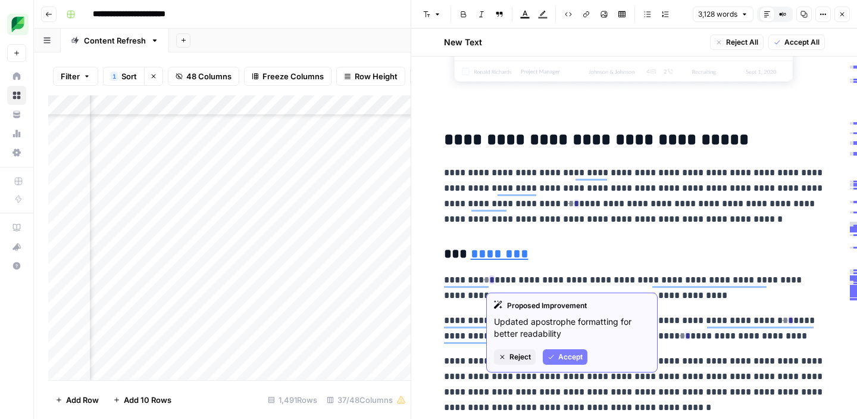
click at [558, 355] on span "Accept" at bounding box center [570, 356] width 24 height 11
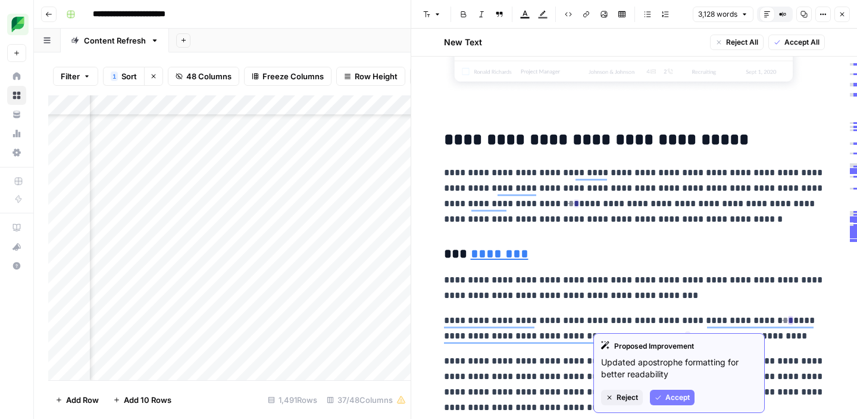
click at [669, 402] on button "Accept" at bounding box center [672, 396] width 45 height 15
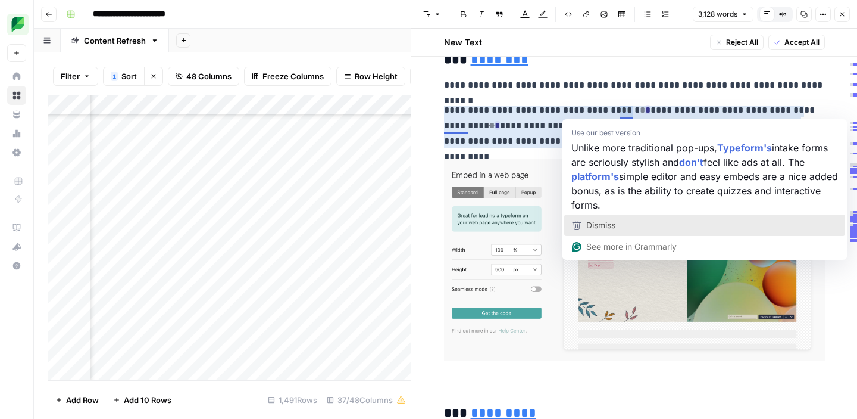
click at [604, 220] on span "Dismiss" at bounding box center [600, 225] width 29 height 10
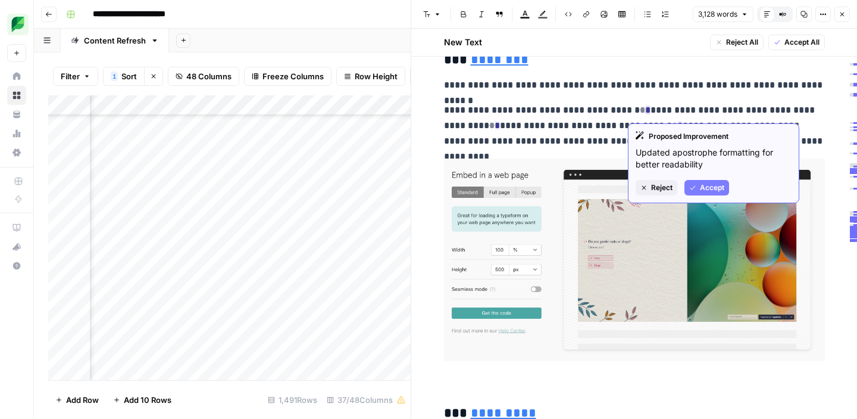
click at [699, 186] on button "Accept" at bounding box center [707, 187] width 45 height 15
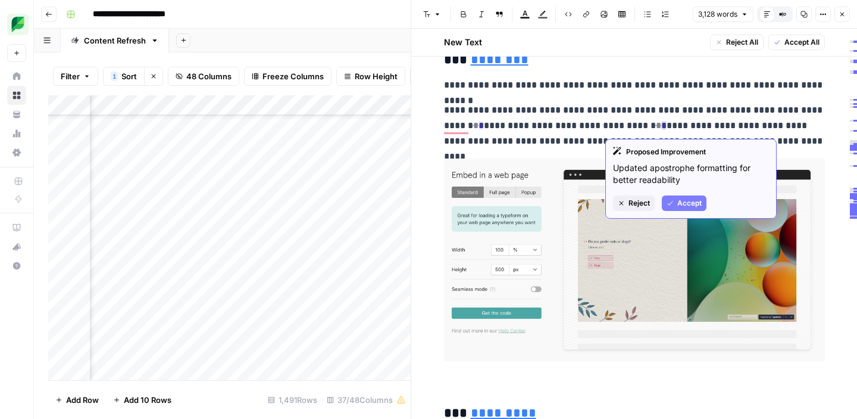
click at [677, 200] on button "Accept" at bounding box center [684, 202] width 45 height 15
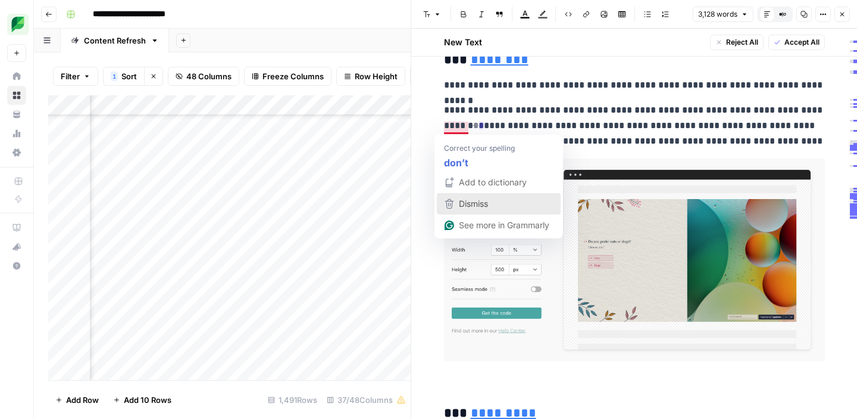
click at [460, 196] on div "Dismiss" at bounding box center [473, 204] width 32 height 18
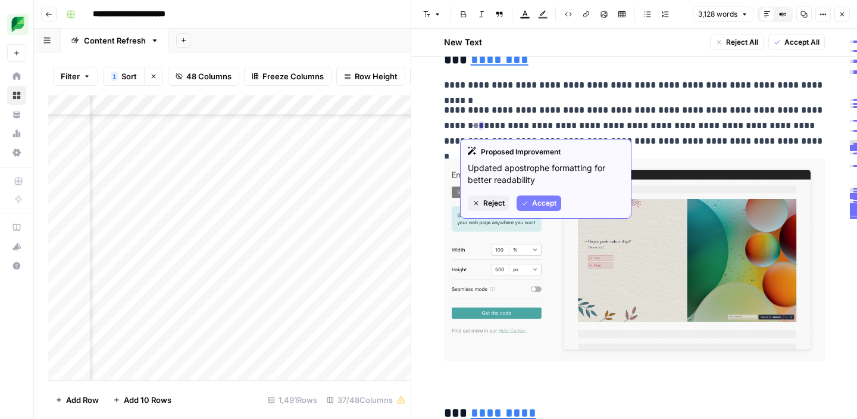
click at [541, 207] on span "Accept" at bounding box center [544, 203] width 24 height 11
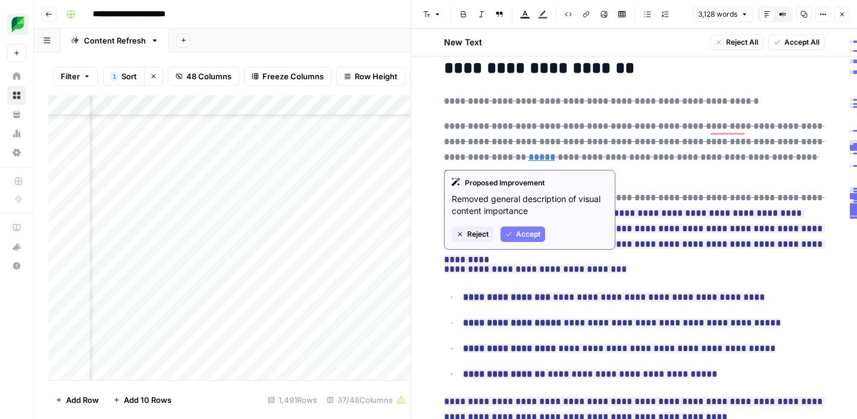
click at [520, 235] on span "Accept" at bounding box center [528, 234] width 24 height 11
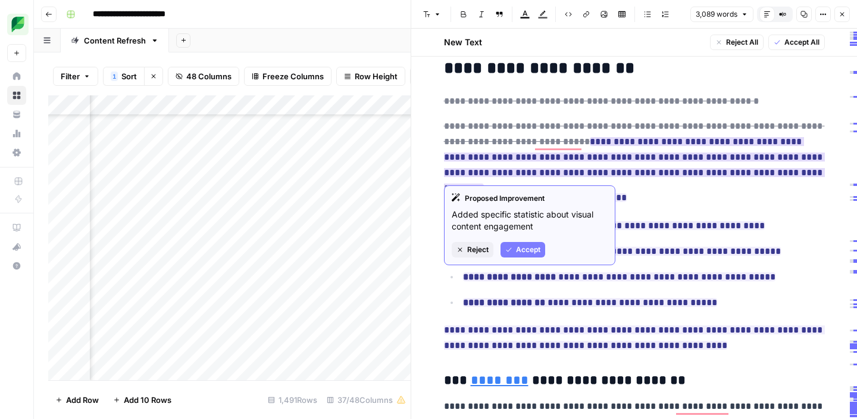
click at [525, 249] on span "Accept" at bounding box center [528, 249] width 24 height 11
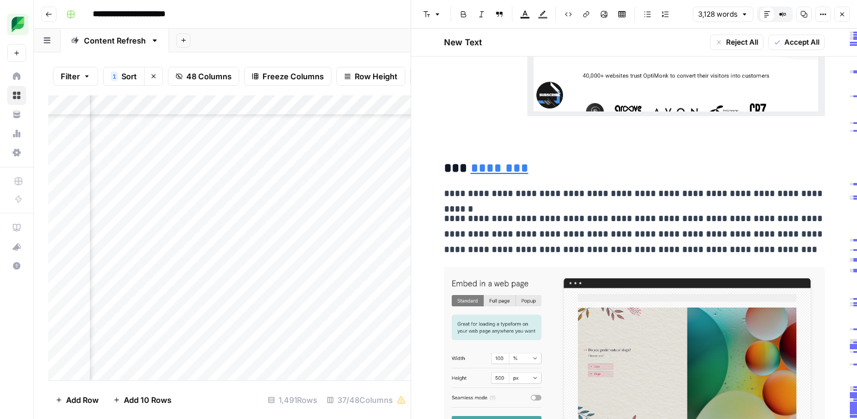
click at [523, 196] on p "**********" at bounding box center [634, 193] width 381 height 15
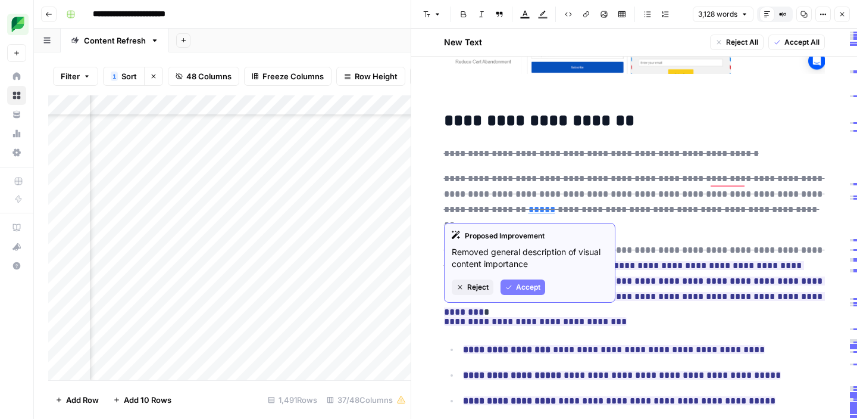
click at [474, 289] on span "Reject" at bounding box center [477, 287] width 21 height 11
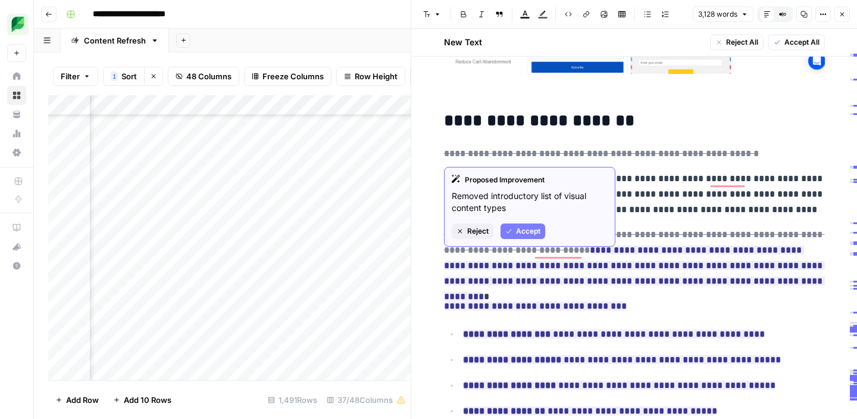
click at [478, 236] on span "Reject" at bounding box center [477, 231] width 21 height 11
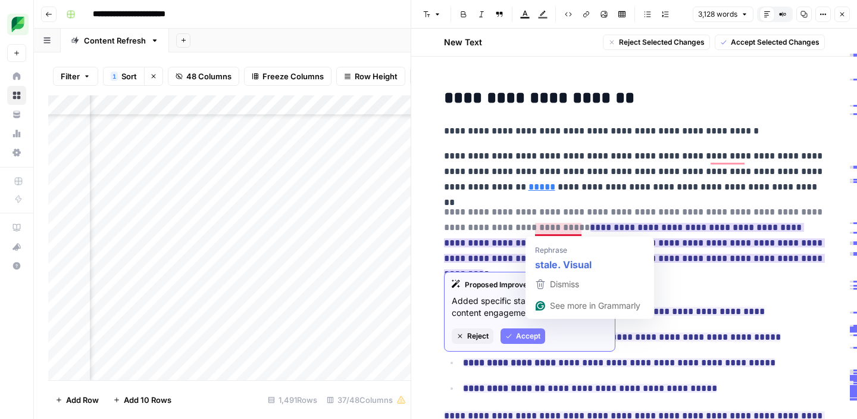
drag, startPoint x: 446, startPoint y: 214, endPoint x: 553, endPoint y: 227, distance: 108.0
click at [553, 227] on del "**********" at bounding box center [634, 219] width 381 height 24
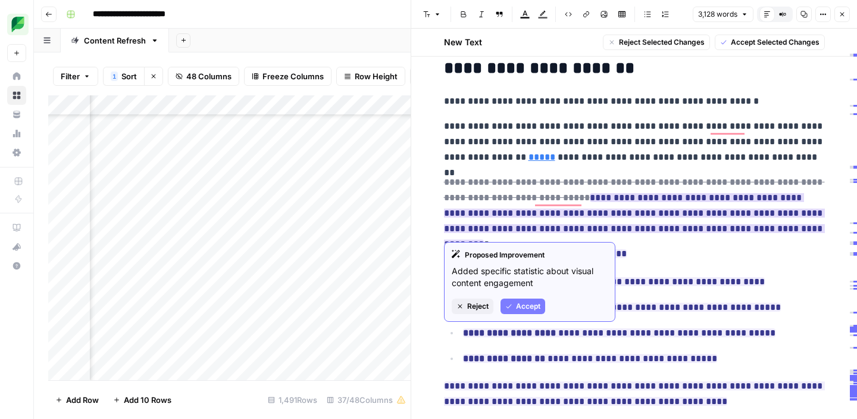
click at [517, 304] on span "Accept" at bounding box center [528, 306] width 24 height 11
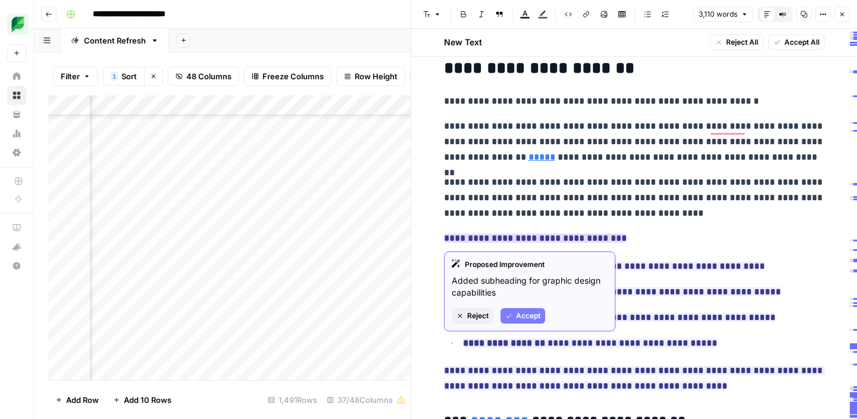
click at [526, 312] on span "Accept" at bounding box center [528, 315] width 24 height 11
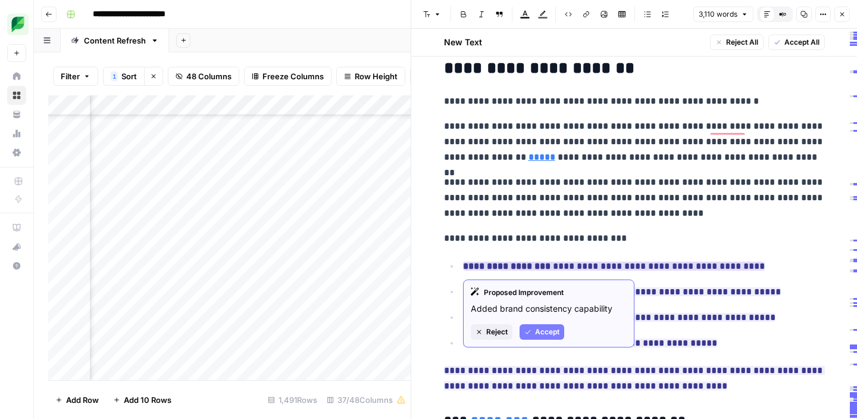
click at [531, 328] on icon "button" at bounding box center [528, 331] width 7 height 7
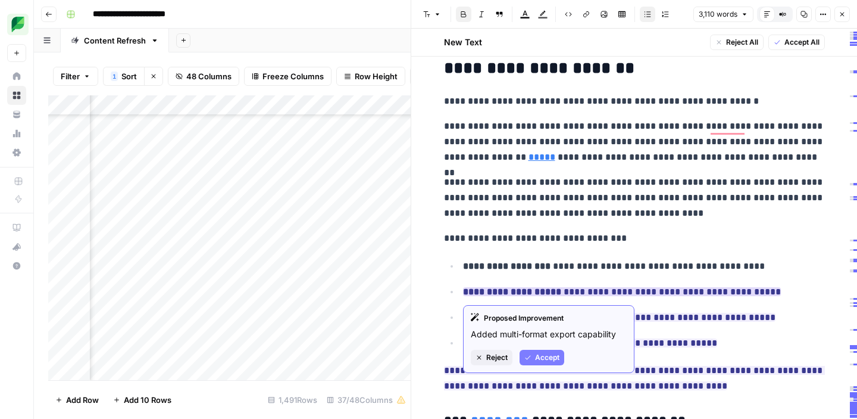
click at [532, 358] on button "Accept" at bounding box center [542, 356] width 45 height 15
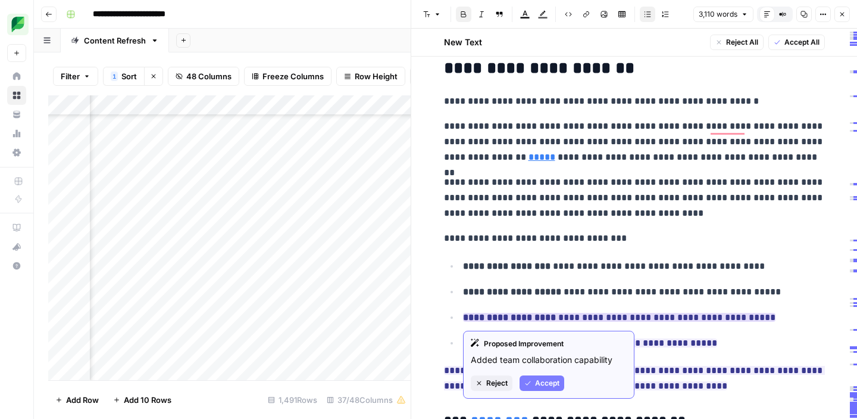
click at [533, 379] on button "Accept" at bounding box center [542, 382] width 45 height 15
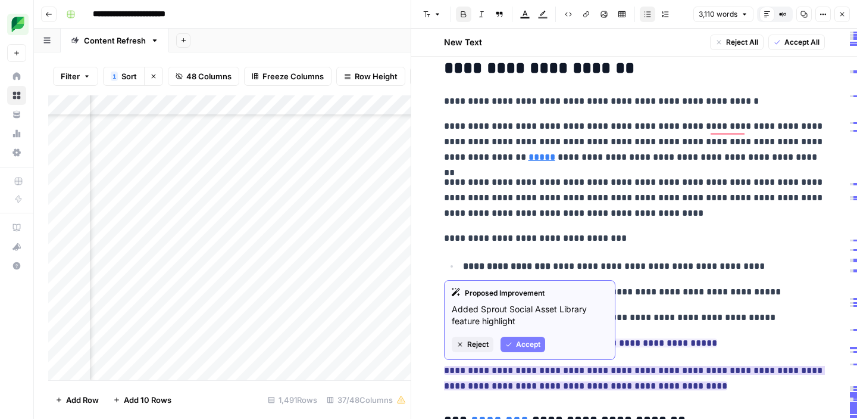
click at [529, 343] on span "Accept" at bounding box center [528, 344] width 24 height 11
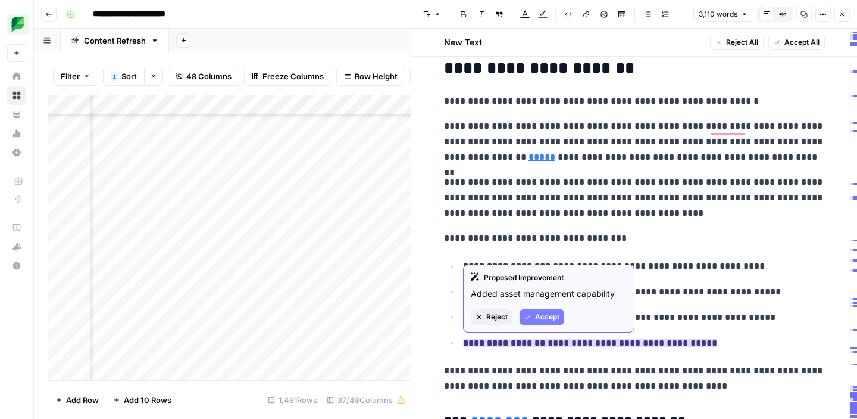
click at [535, 318] on span "Accept" at bounding box center [547, 316] width 24 height 11
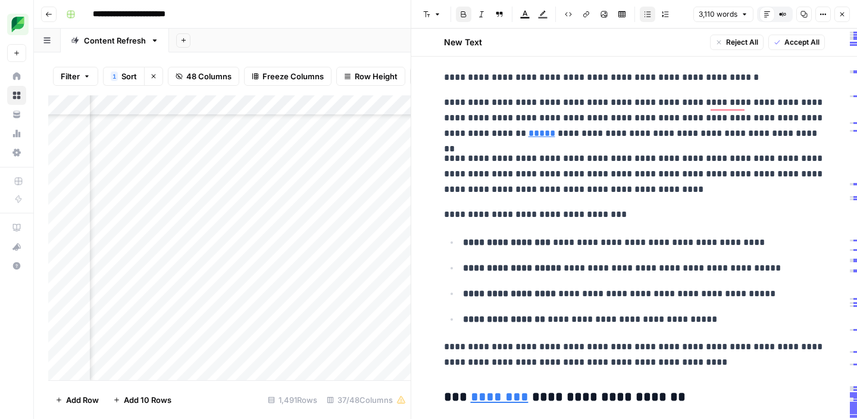
scroll to position [10082, 0]
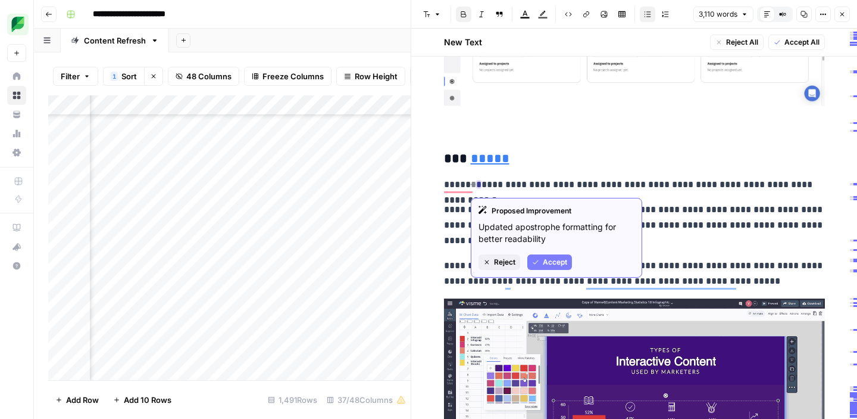
click at [547, 265] on span "Accept" at bounding box center [555, 262] width 24 height 11
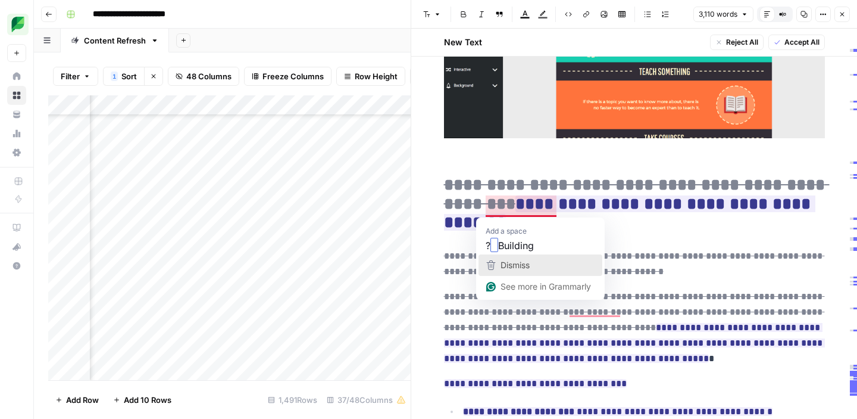
click at [519, 260] on span "Dismiss" at bounding box center [515, 265] width 29 height 10
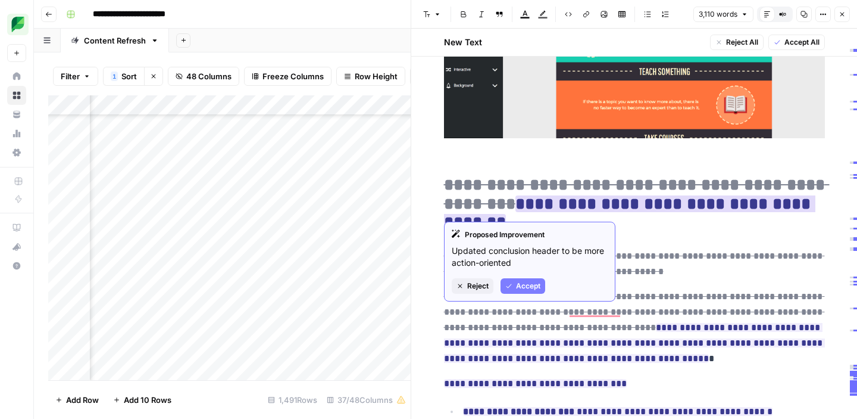
click at [516, 286] on span "Accept" at bounding box center [528, 285] width 24 height 11
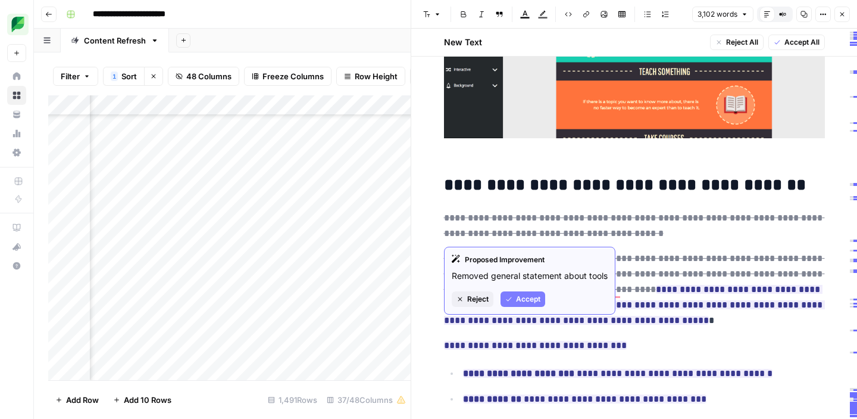
click at [519, 304] on span "Accept" at bounding box center [528, 299] width 24 height 11
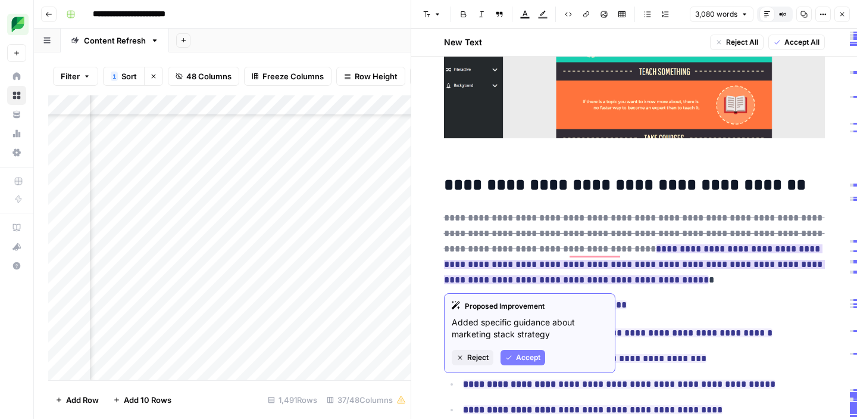
click at [517, 359] on span "Accept" at bounding box center [528, 357] width 24 height 11
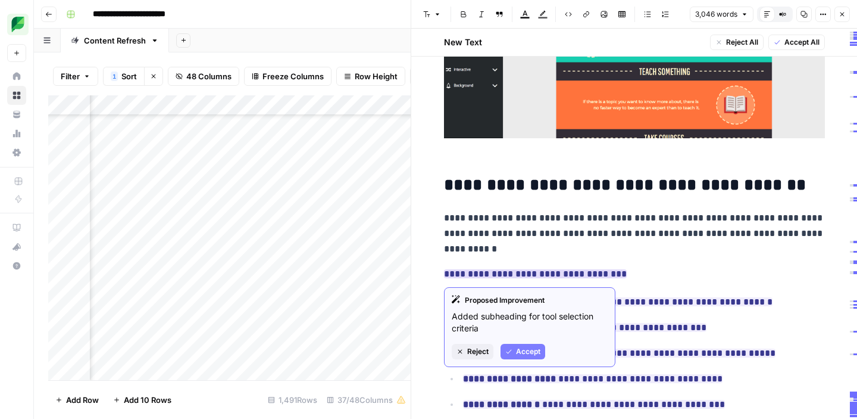
click at [521, 356] on span "Accept" at bounding box center [528, 351] width 24 height 11
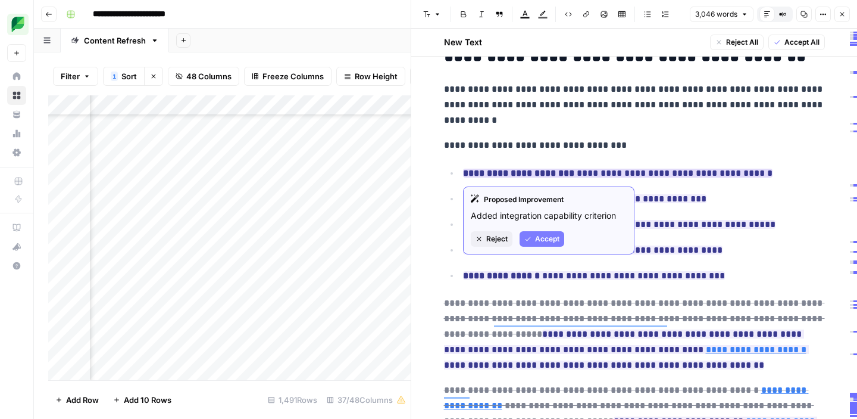
click at [536, 245] on button "Accept" at bounding box center [542, 238] width 45 height 15
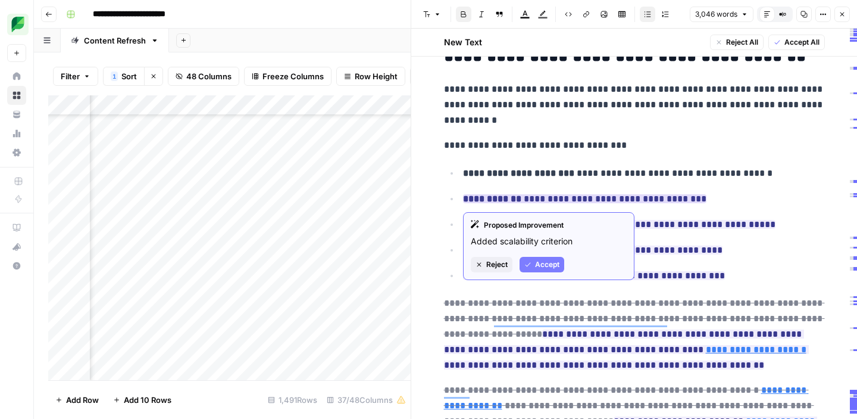
click at [533, 261] on button "Accept" at bounding box center [542, 264] width 45 height 15
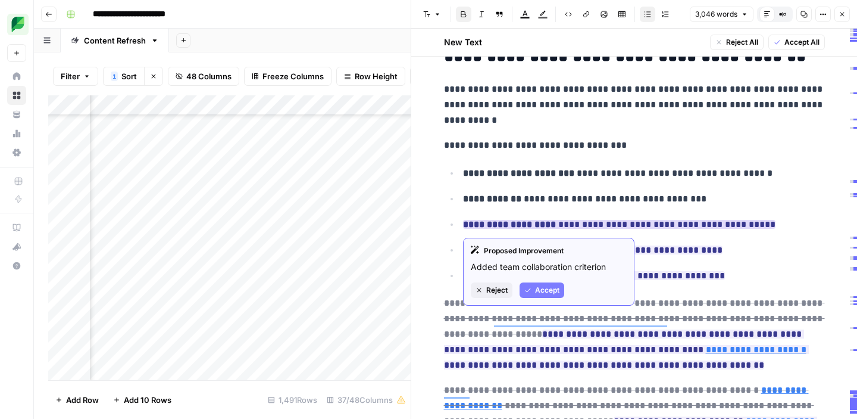
click at [541, 294] on span "Accept" at bounding box center [547, 290] width 24 height 11
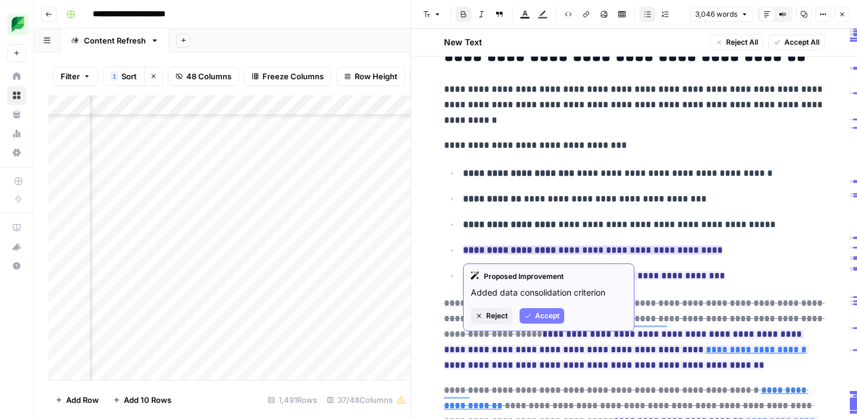
click at [547, 314] on span "Accept" at bounding box center [547, 315] width 24 height 11
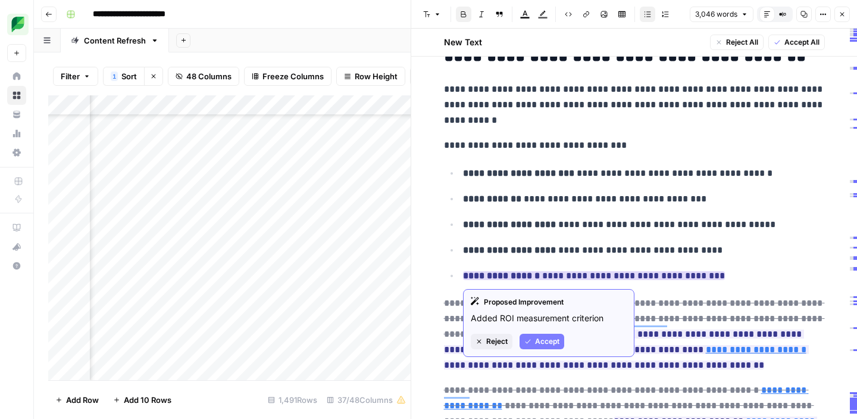
click at [543, 338] on span "Accept" at bounding box center [547, 341] width 24 height 11
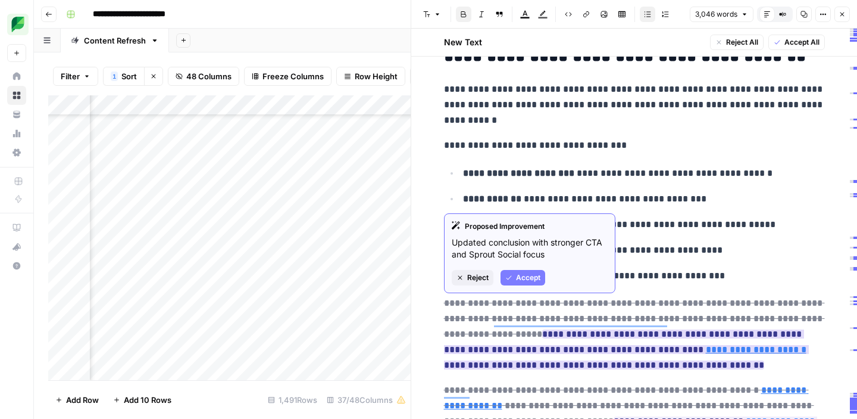
click at [527, 276] on span "Accept" at bounding box center [528, 277] width 24 height 11
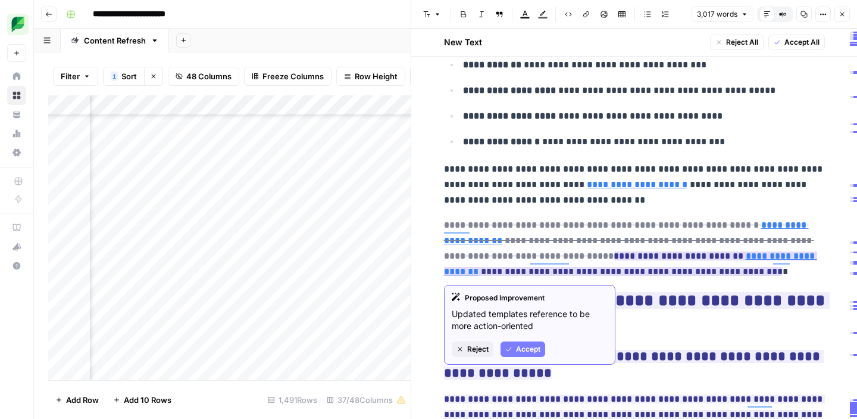
click at [519, 349] on span "Accept" at bounding box center [528, 349] width 24 height 11
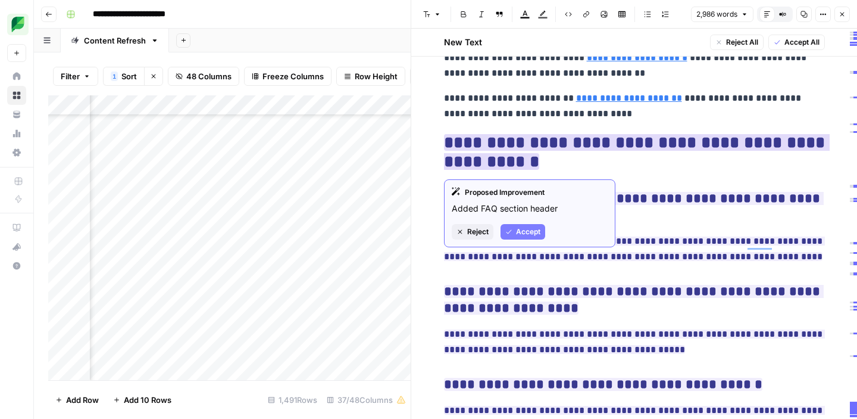
click at [517, 235] on span "Accept" at bounding box center [528, 231] width 24 height 11
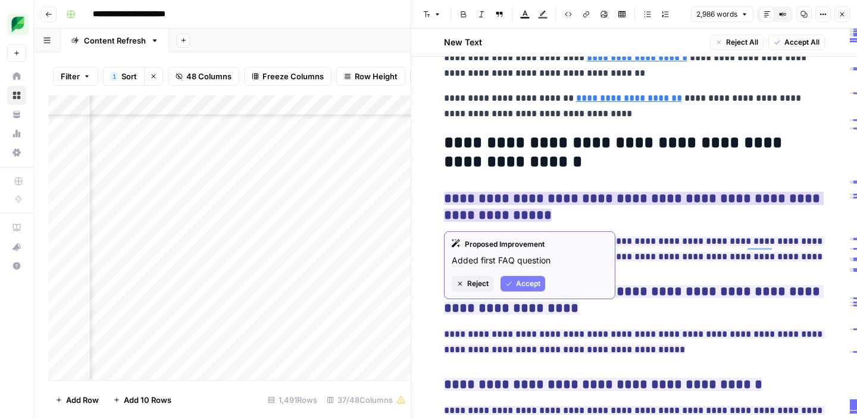
click at [517, 286] on span "Accept" at bounding box center [528, 283] width 24 height 11
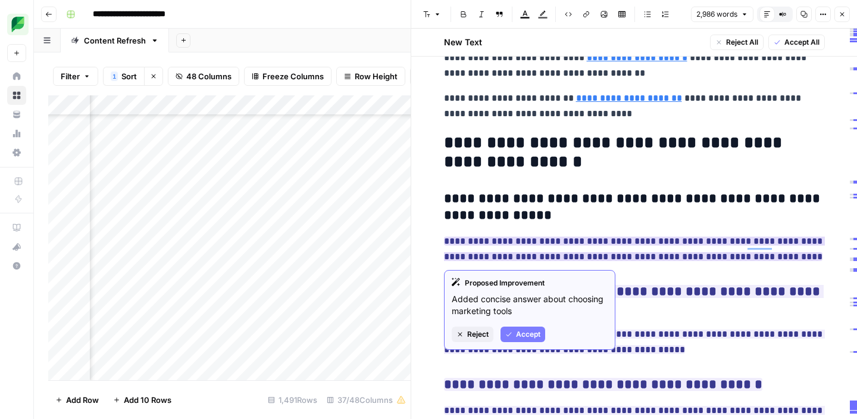
click at [520, 333] on span "Accept" at bounding box center [528, 334] width 24 height 11
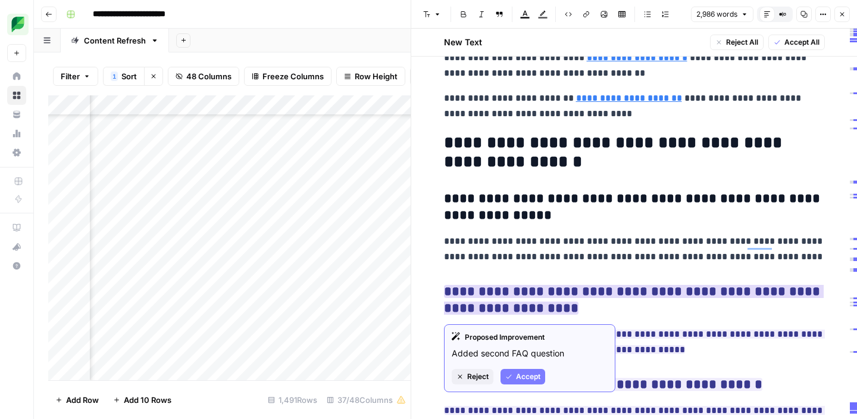
click at [519, 377] on span "Accept" at bounding box center [528, 376] width 24 height 11
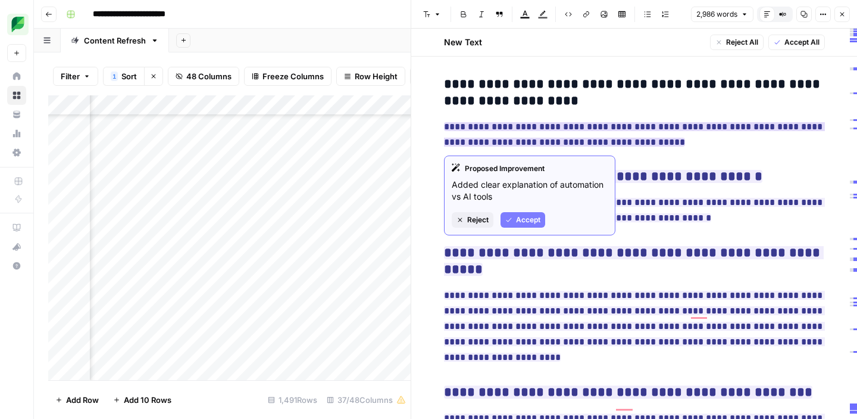
click at [530, 224] on span "Accept" at bounding box center [528, 219] width 24 height 11
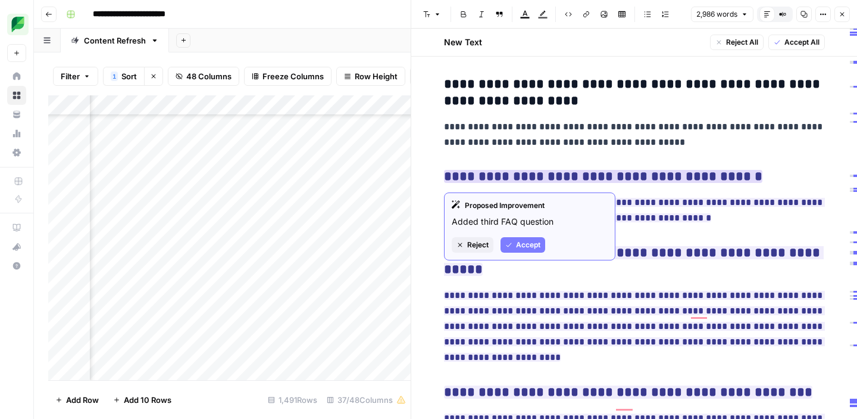
click at [529, 248] on span "Accept" at bounding box center [528, 244] width 24 height 11
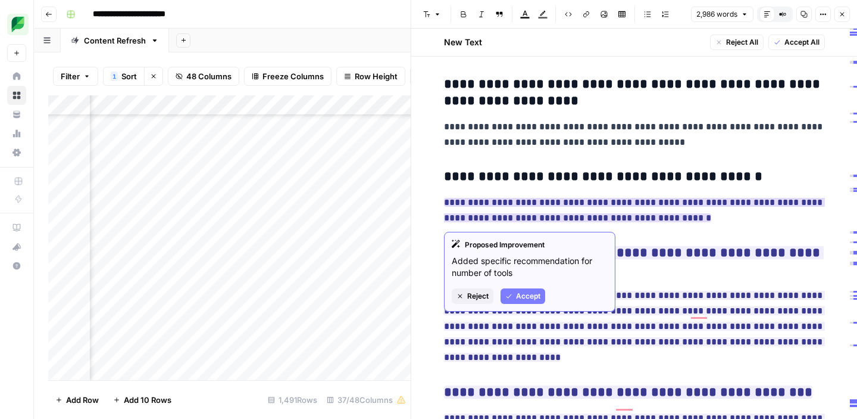
click at [528, 299] on span "Accept" at bounding box center [528, 296] width 24 height 11
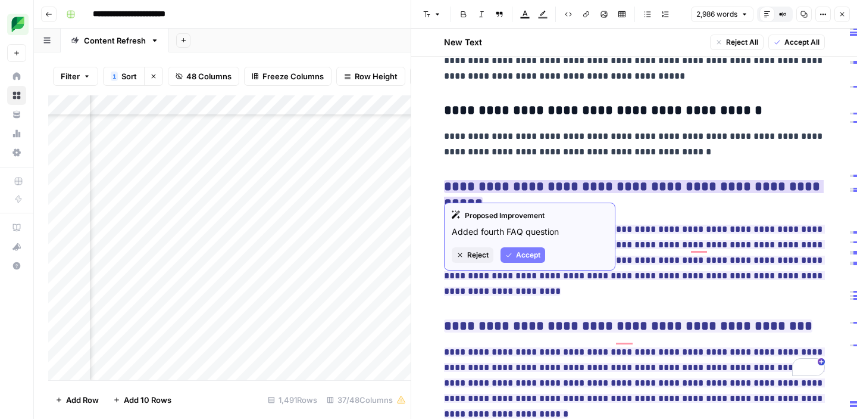
click at [527, 259] on span "Accept" at bounding box center [528, 254] width 24 height 11
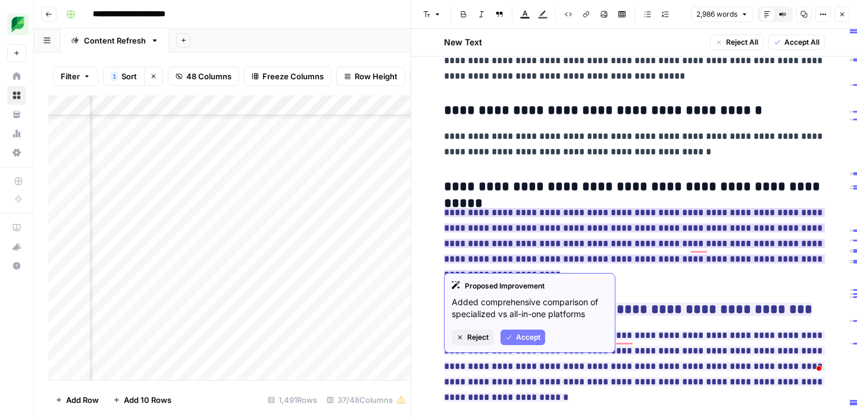
click at [522, 334] on span "Accept" at bounding box center [528, 337] width 24 height 11
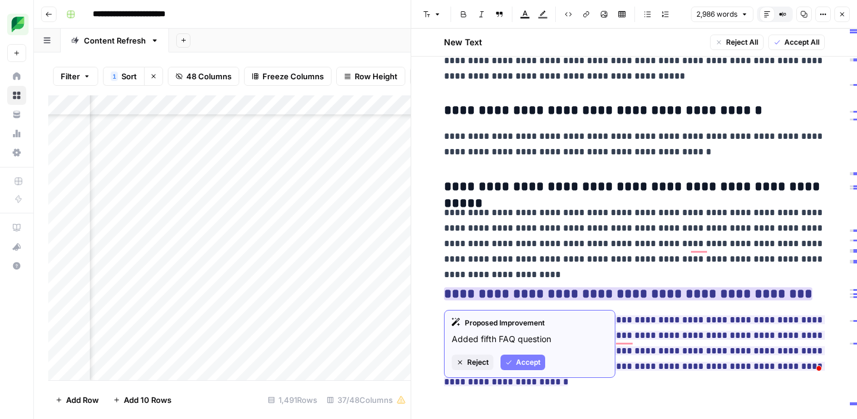
click at [526, 362] on span "Accept" at bounding box center [528, 362] width 24 height 11
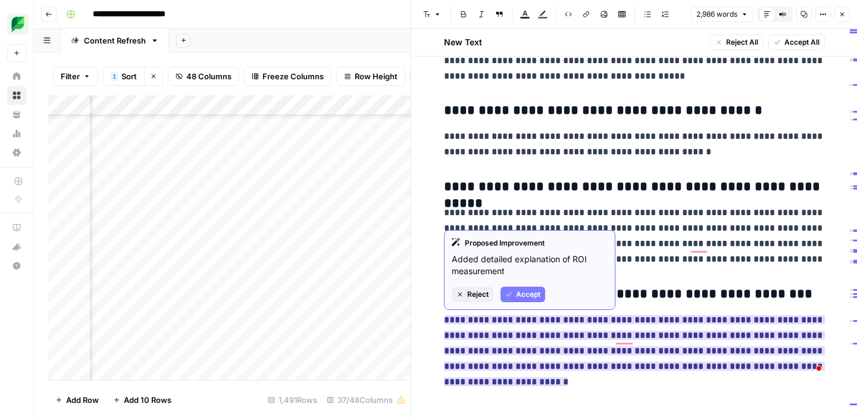
click at [526, 294] on span "Accept" at bounding box center [528, 294] width 24 height 11
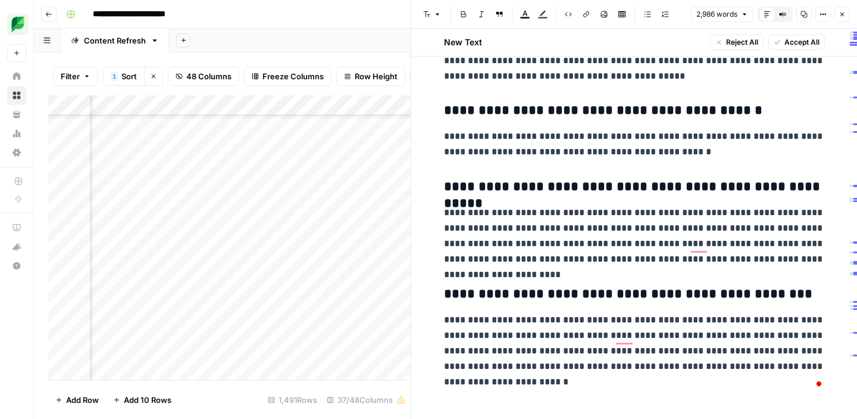
scroll to position [12171, 0]
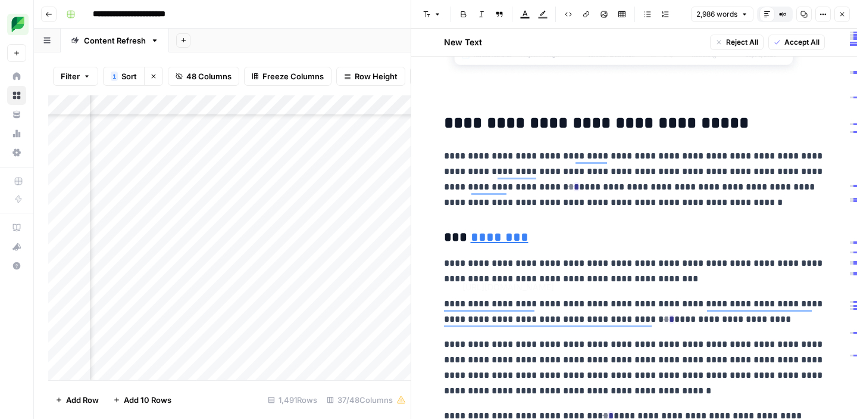
type input "https://www.optimonk.com/"
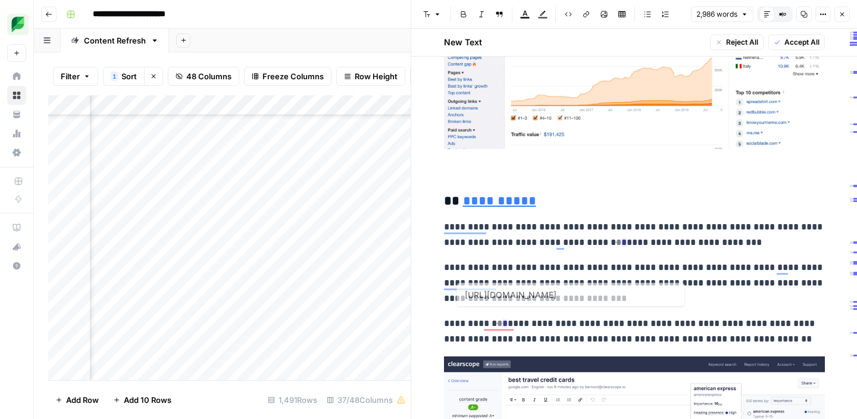
type input "https://www.clearscope.io/"
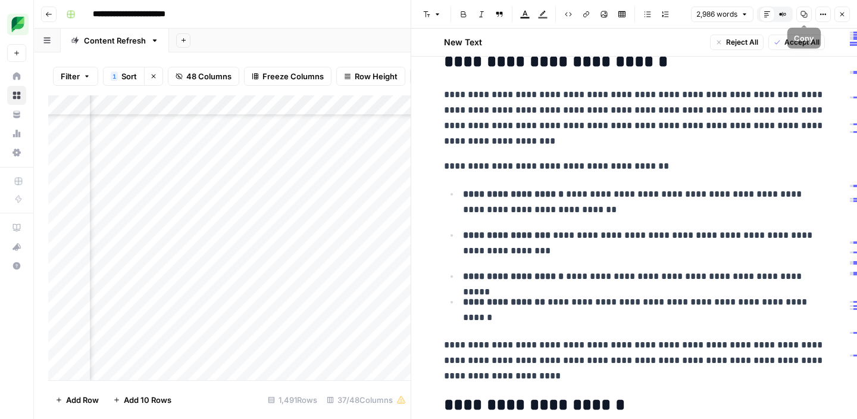
click at [806, 10] on button "Copy" at bounding box center [804, 14] width 15 height 15
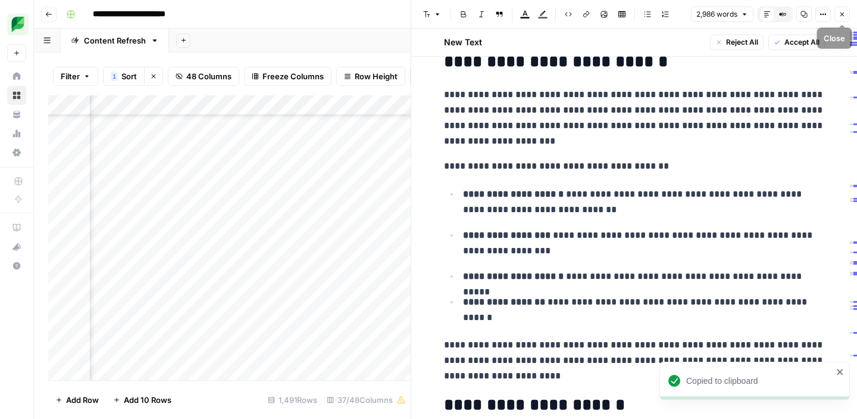
click at [844, 15] on icon "button" at bounding box center [842, 14] width 7 height 7
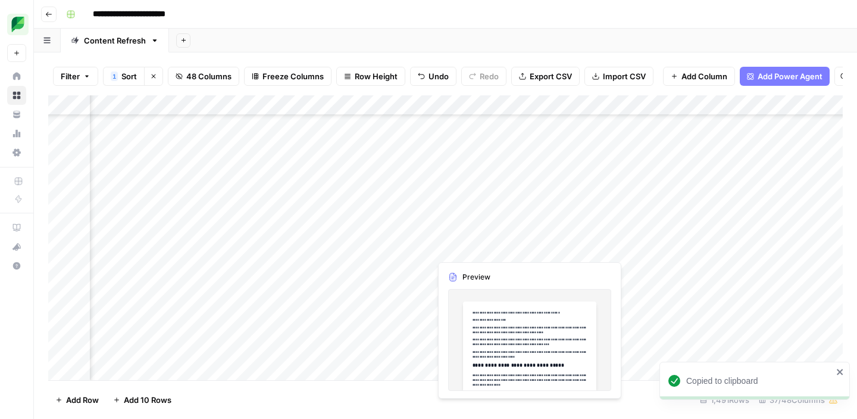
click at [484, 251] on div "Add Column" at bounding box center [445, 237] width 795 height 285
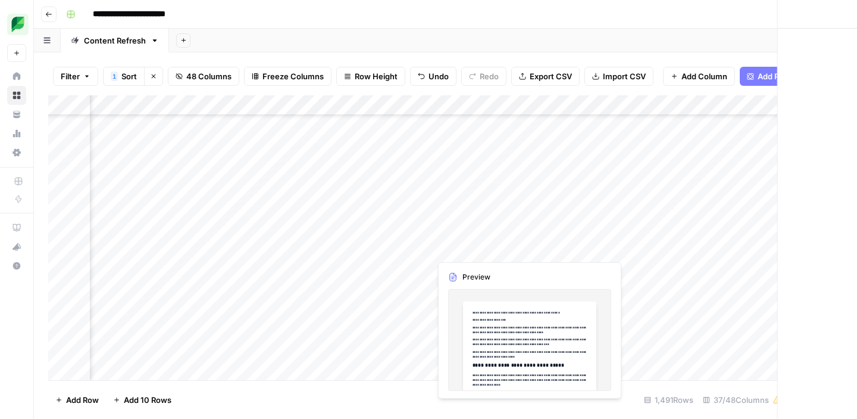
click at [484, 251] on body "**********" at bounding box center [428, 209] width 857 height 419
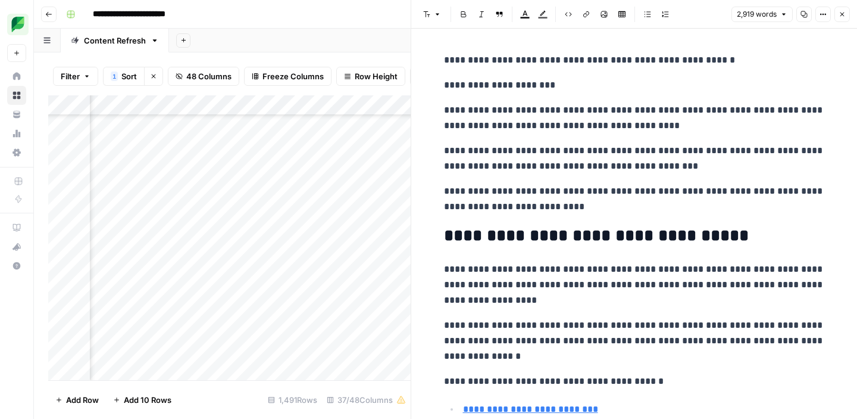
click at [614, 146] on p "**********" at bounding box center [634, 158] width 381 height 31
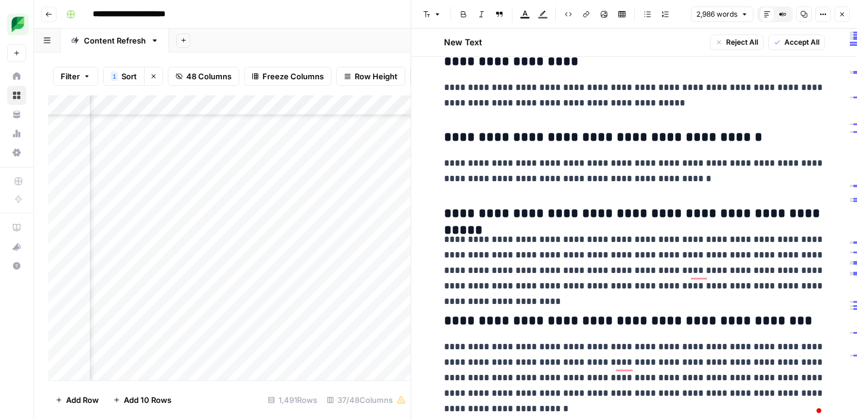
click at [773, 46] on button "Accept All" at bounding box center [797, 42] width 57 height 15
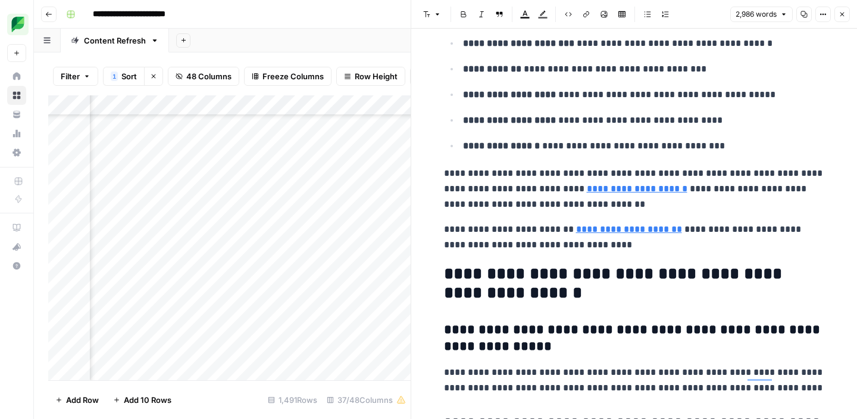
click at [841, 15] on icon "button" at bounding box center [843, 15] width 4 height 4
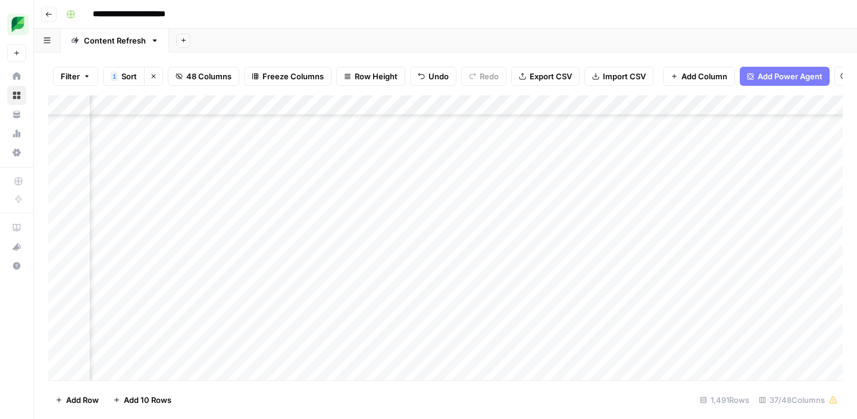
click at [633, 246] on div "Add Column" at bounding box center [445, 237] width 795 height 285
click at [405, 219] on div "Add Column" at bounding box center [445, 237] width 795 height 285
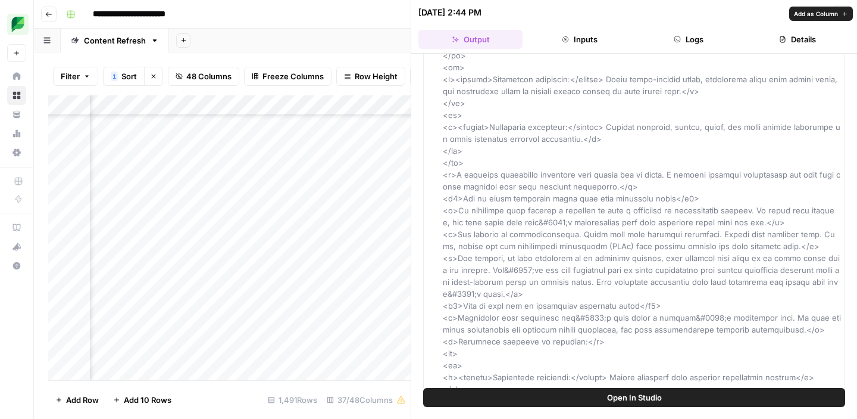
scroll to position [747, 0]
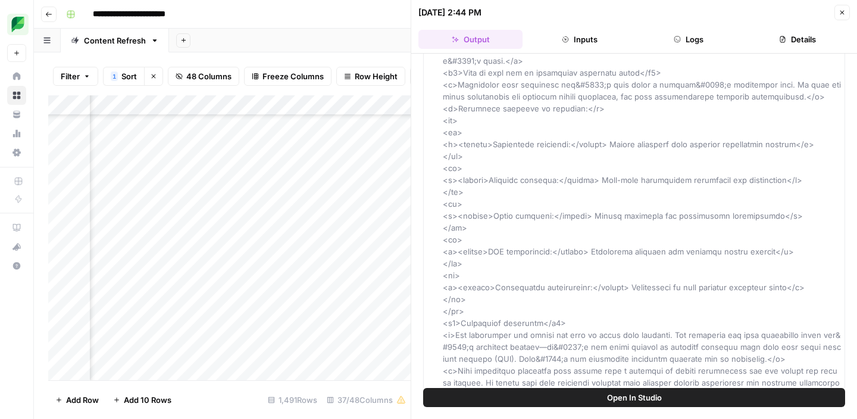
click at [794, 35] on button "Details" at bounding box center [798, 39] width 104 height 19
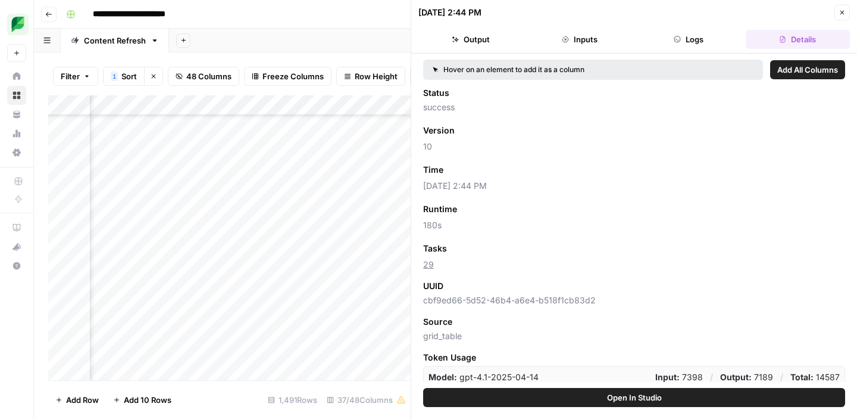
scroll to position [7, 0]
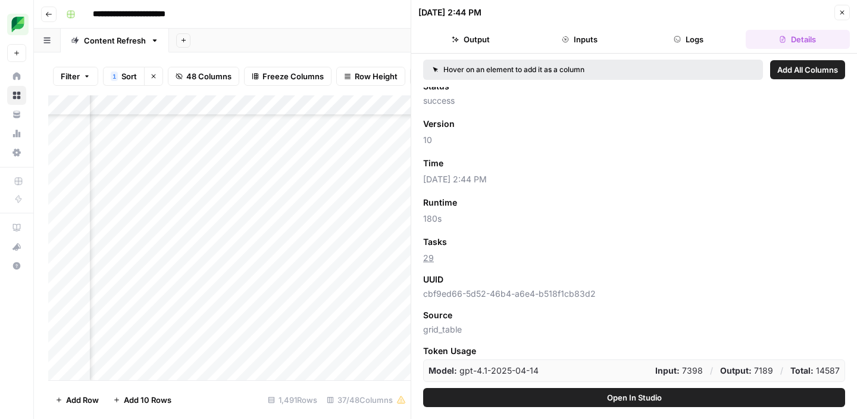
click at [591, 394] on button "Open In Studio" at bounding box center [634, 397] width 422 height 19
click at [842, 14] on icon "button" at bounding box center [842, 12] width 7 height 7
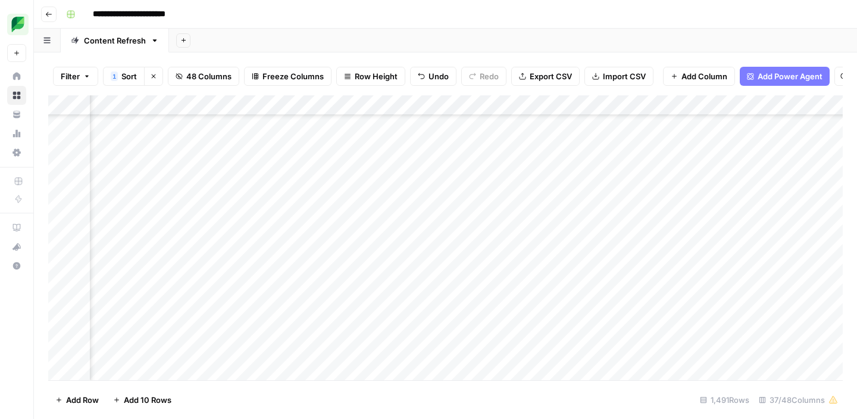
scroll to position [5216, 2192]
